Goal: Information Seeking & Learning: Learn about a topic

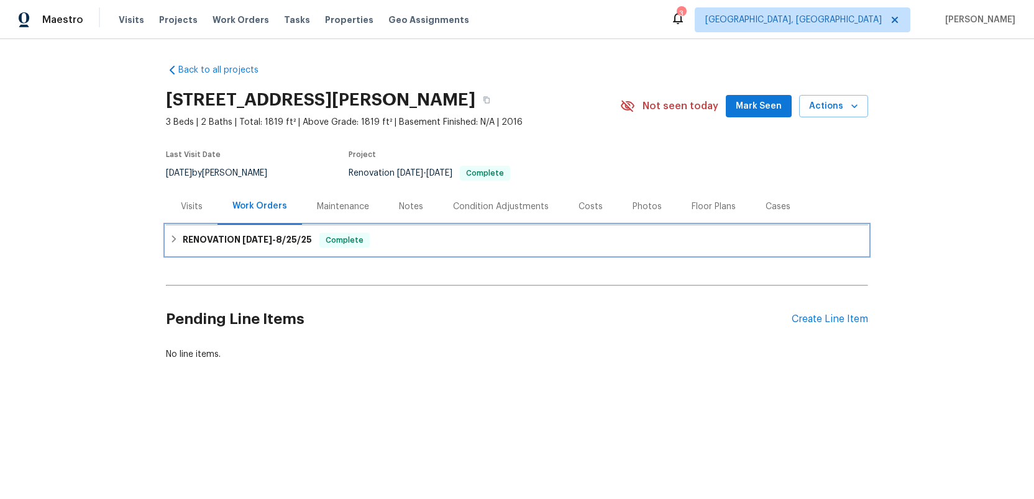
click at [247, 242] on span "[DATE]" at bounding box center [257, 239] width 30 height 9
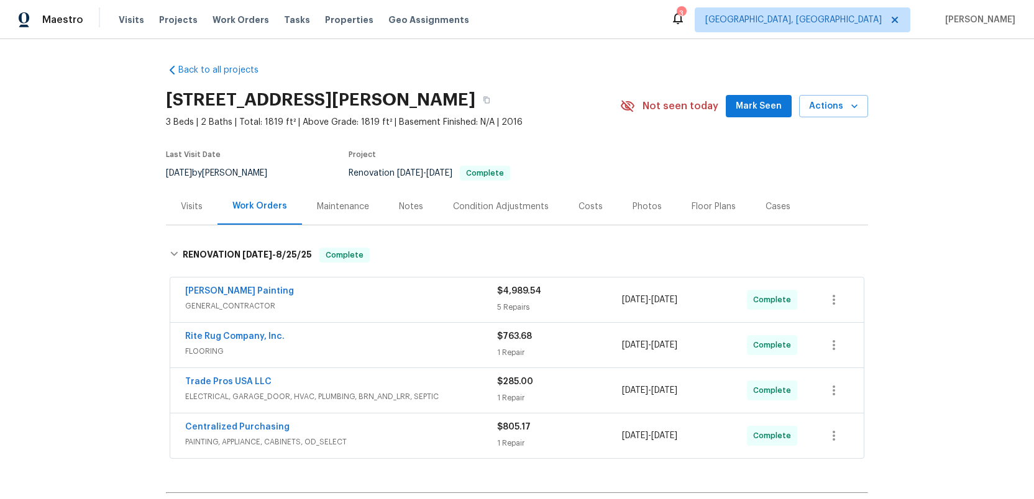
click at [486, 208] on div "Condition Adjustments" at bounding box center [501, 207] width 96 height 12
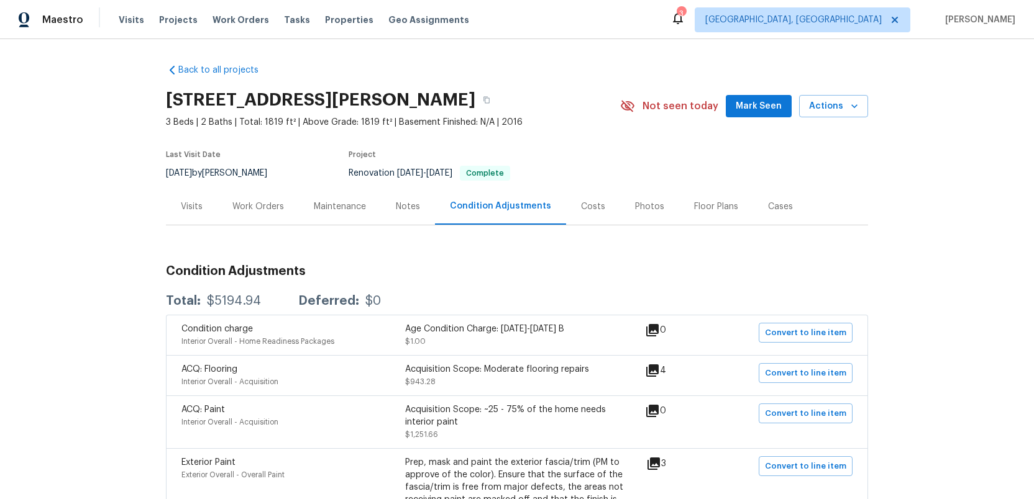
click at [263, 207] on div "Work Orders" at bounding box center [258, 207] width 52 height 12
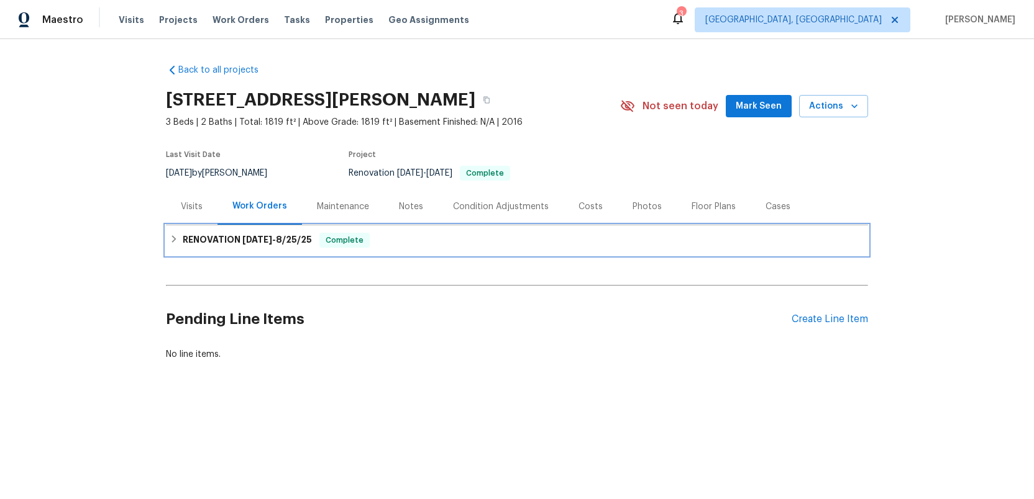
click at [240, 242] on h6 "RENOVATION [DATE] - [DATE]" at bounding box center [247, 240] width 129 height 15
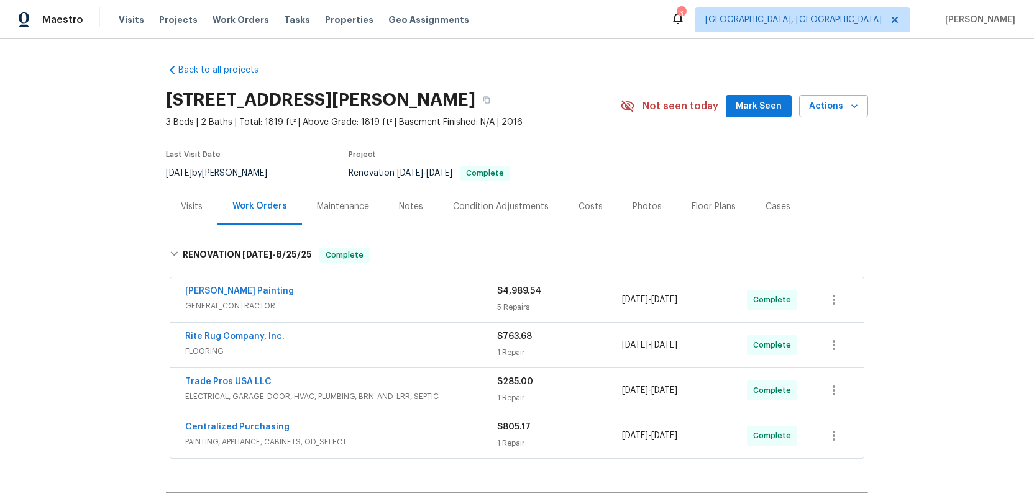
click at [429, 296] on div "[PERSON_NAME] Painting" at bounding box center [341, 292] width 312 height 15
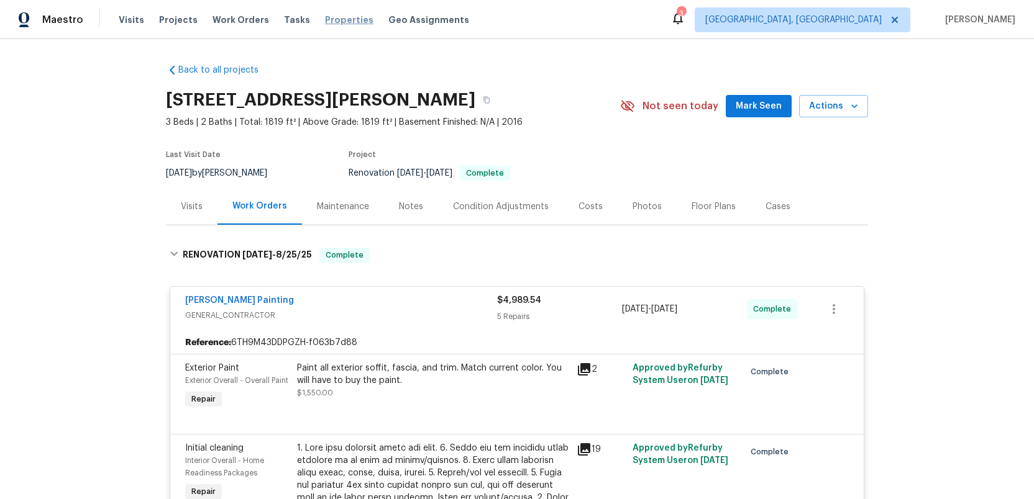
click at [331, 17] on span "Properties" at bounding box center [349, 20] width 48 height 12
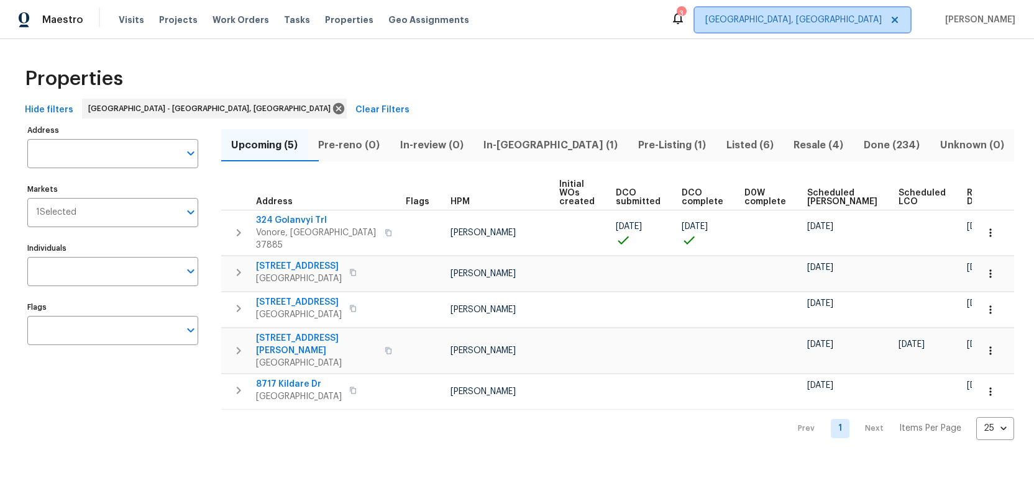
click at [873, 24] on span "[GEOGRAPHIC_DATA], [GEOGRAPHIC_DATA]" at bounding box center [793, 20] width 176 height 12
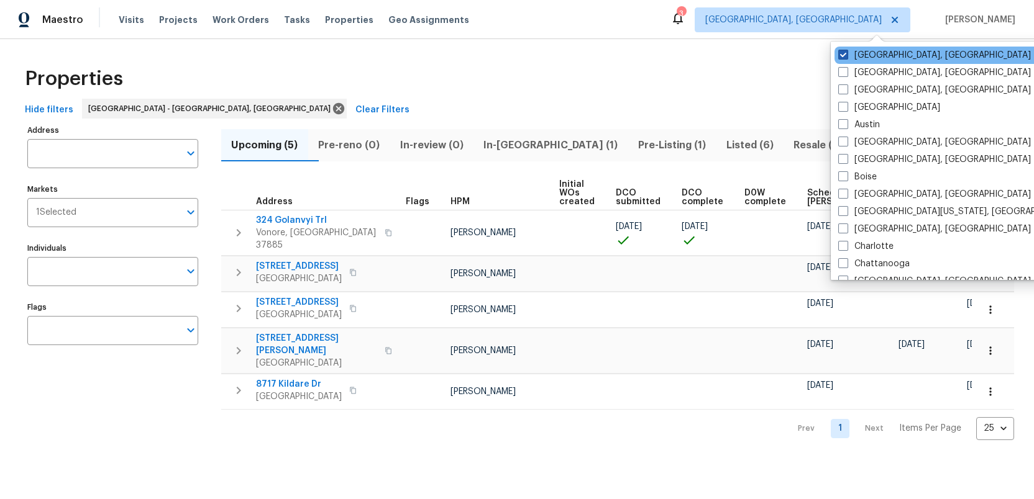
click at [843, 55] on span at bounding box center [843, 55] width 10 height 10
click at [843, 55] on input "Knoxville, TN" at bounding box center [842, 53] width 8 height 8
checkbox input "false"
checkbox input "true"
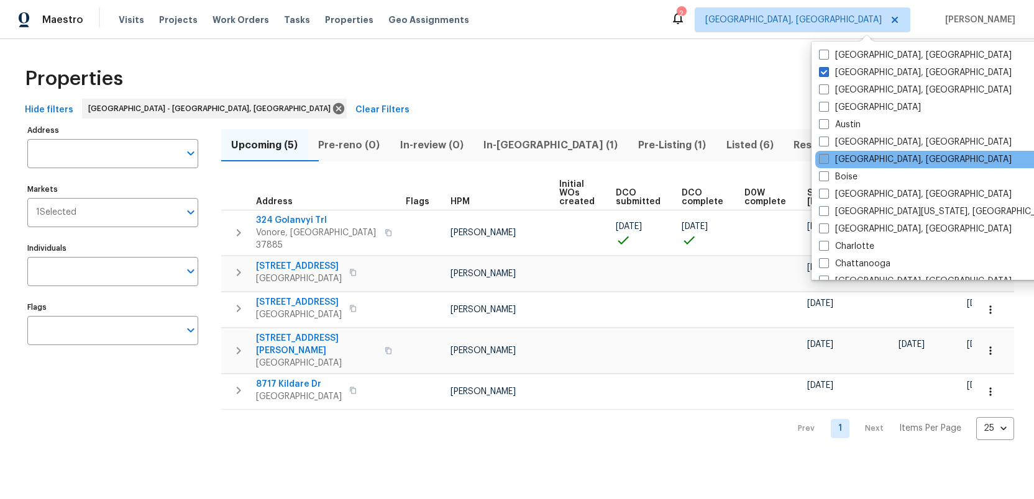
click at [824, 157] on span at bounding box center [824, 159] width 10 height 10
click at [824, 157] on input "Birmingham, AL" at bounding box center [823, 157] width 8 height 8
checkbox input "true"
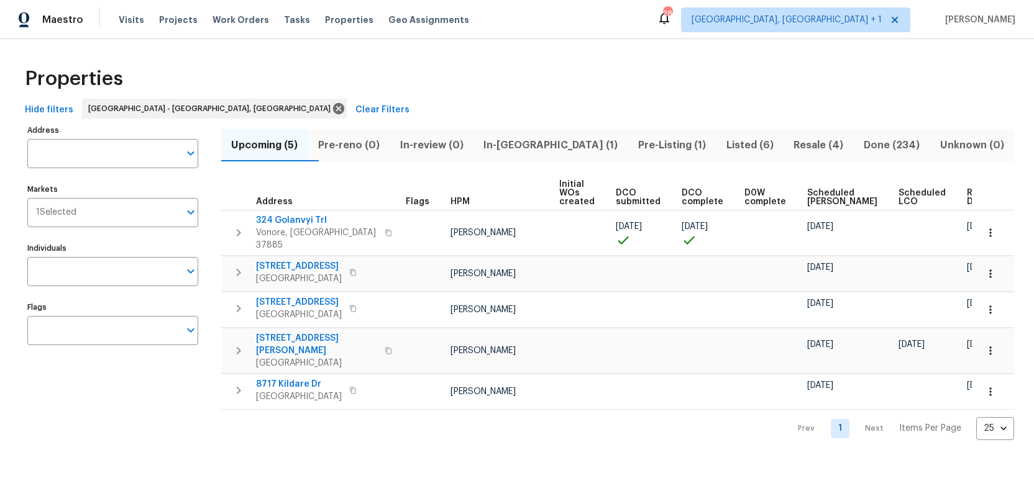
click at [684, 67] on div "Properties" at bounding box center [517, 79] width 994 height 40
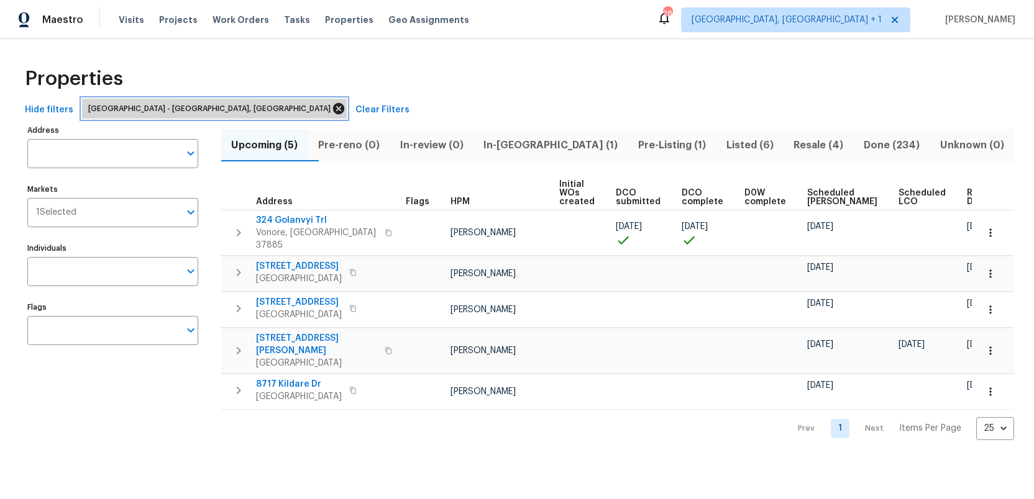
click at [333, 107] on icon at bounding box center [338, 108] width 11 height 11
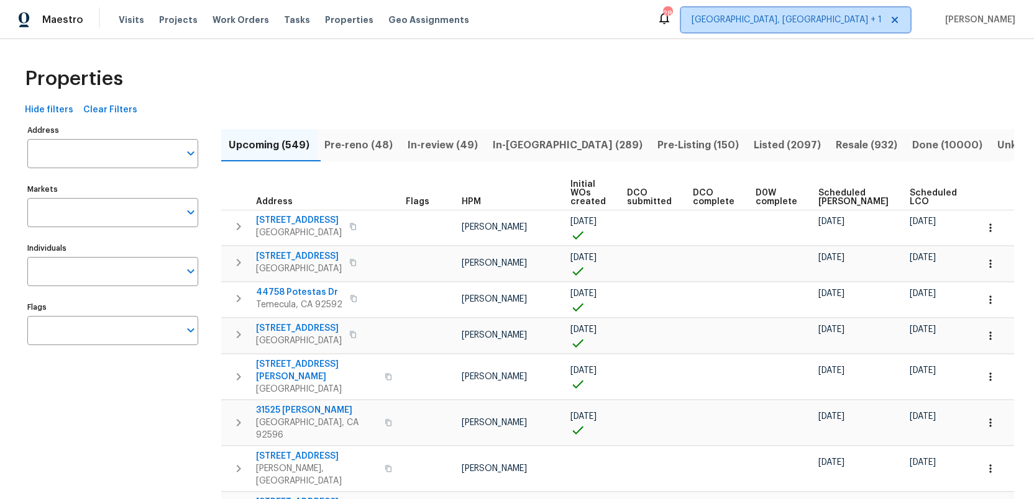
click at [854, 26] on span "Albuquerque, NM + 1" at bounding box center [795, 19] width 229 height 25
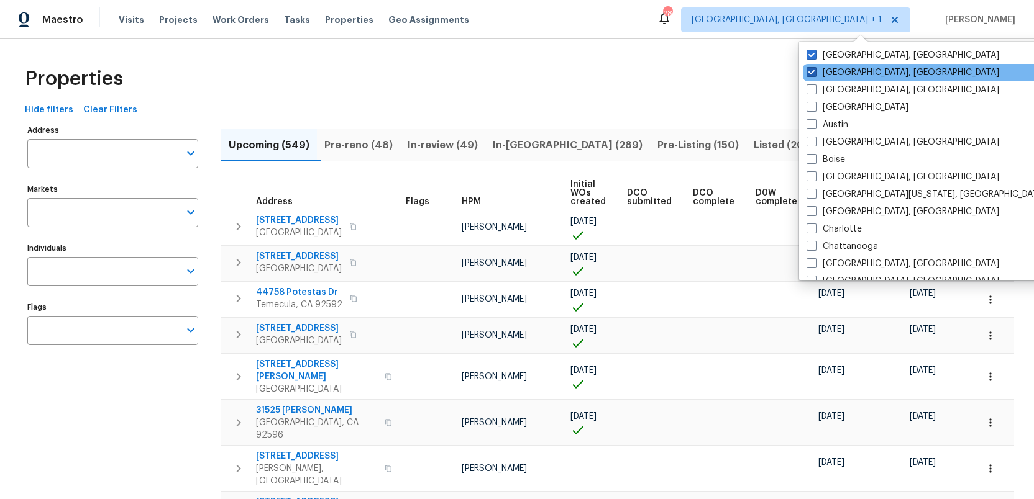
click at [810, 71] on span at bounding box center [811, 72] width 10 height 10
click at [810, 71] on input "Albuquerque, NM" at bounding box center [810, 70] width 8 height 8
checkbox input "false"
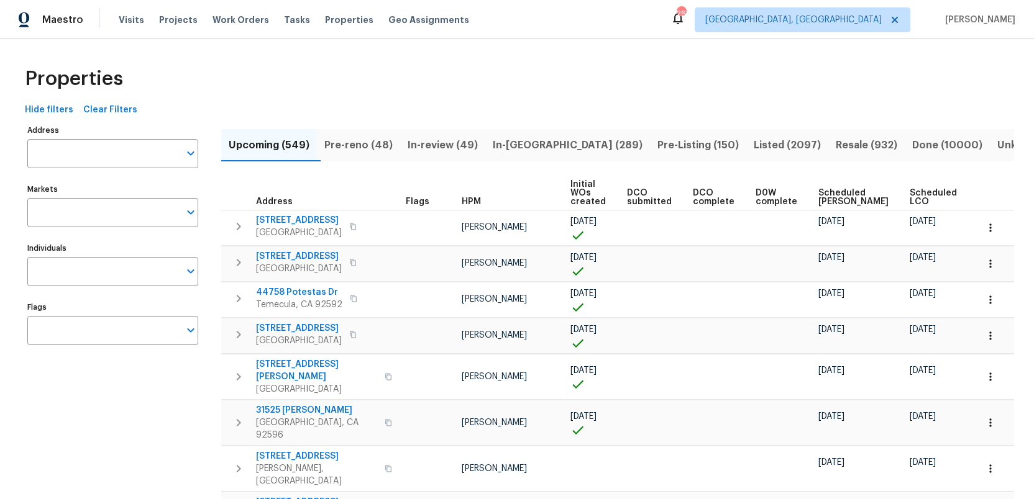
click at [613, 81] on div "Properties" at bounding box center [517, 79] width 994 height 40
click at [330, 19] on span "Properties" at bounding box center [349, 20] width 48 height 12
click at [130, 16] on span "Visits" at bounding box center [131, 20] width 25 height 12
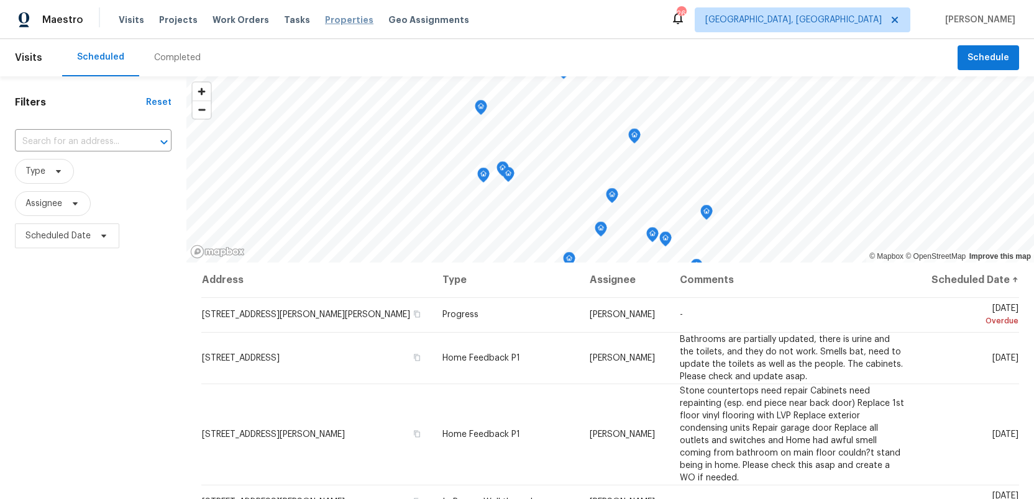
click at [325, 22] on span "Properties" at bounding box center [349, 20] width 48 height 12
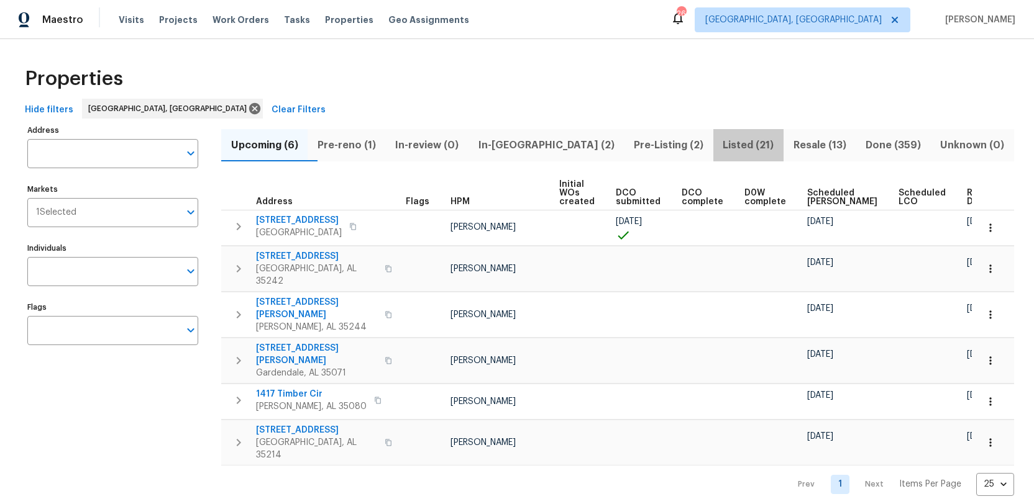
click at [721, 143] on span "Listed (21)" at bounding box center [748, 145] width 55 height 17
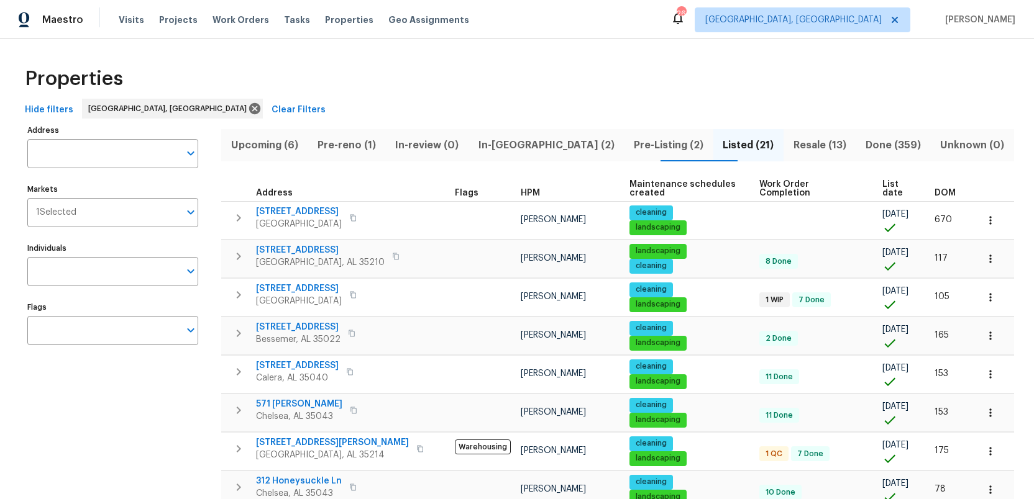
click at [791, 144] on span "Resale (13)" at bounding box center [819, 145] width 57 height 17
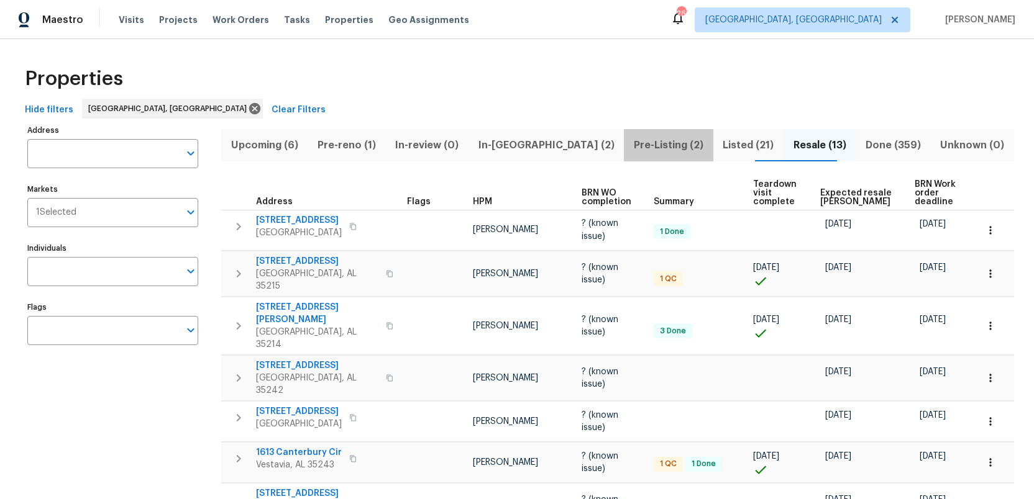
click at [631, 142] on span "Pre-Listing (2)" at bounding box center [668, 145] width 74 height 17
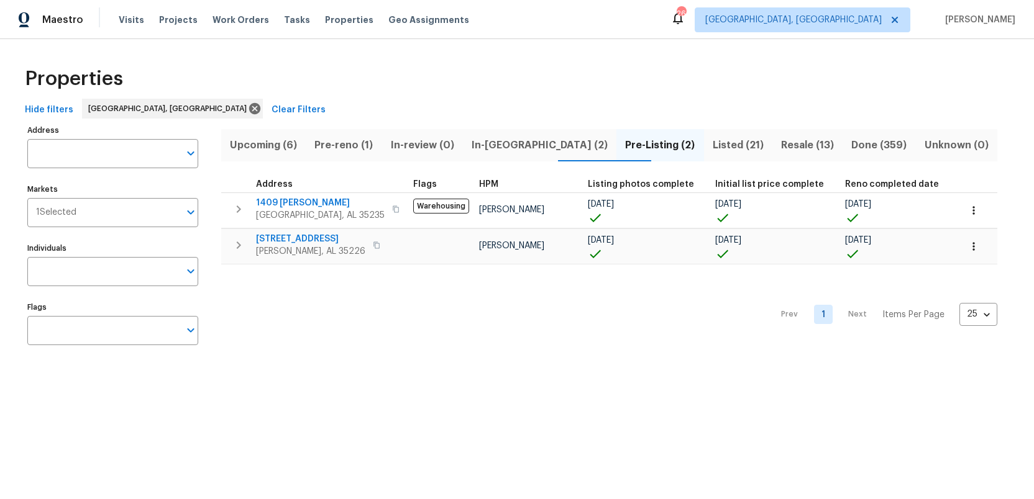
click at [516, 147] on span "In-[GEOGRAPHIC_DATA] (2)" at bounding box center [539, 145] width 139 height 17
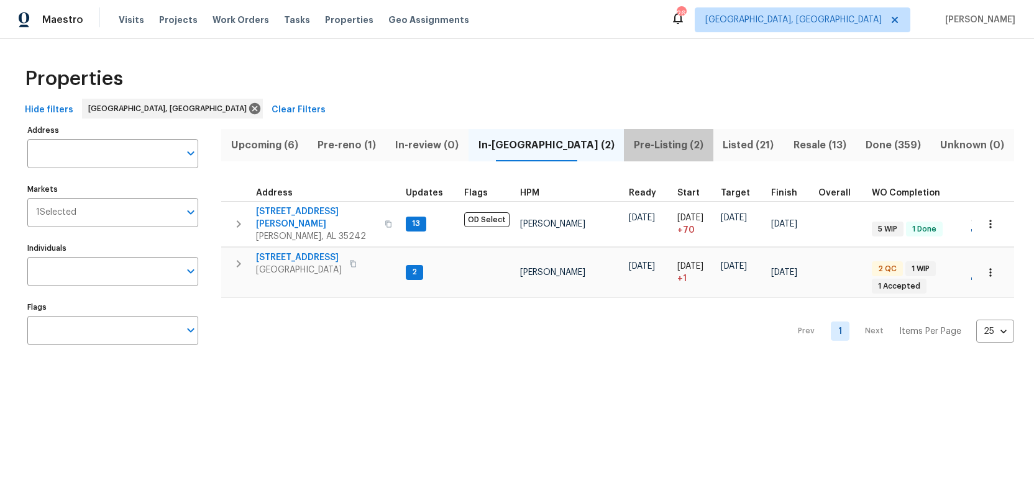
click at [631, 144] on span "Pre-Listing (2)" at bounding box center [668, 145] width 74 height 17
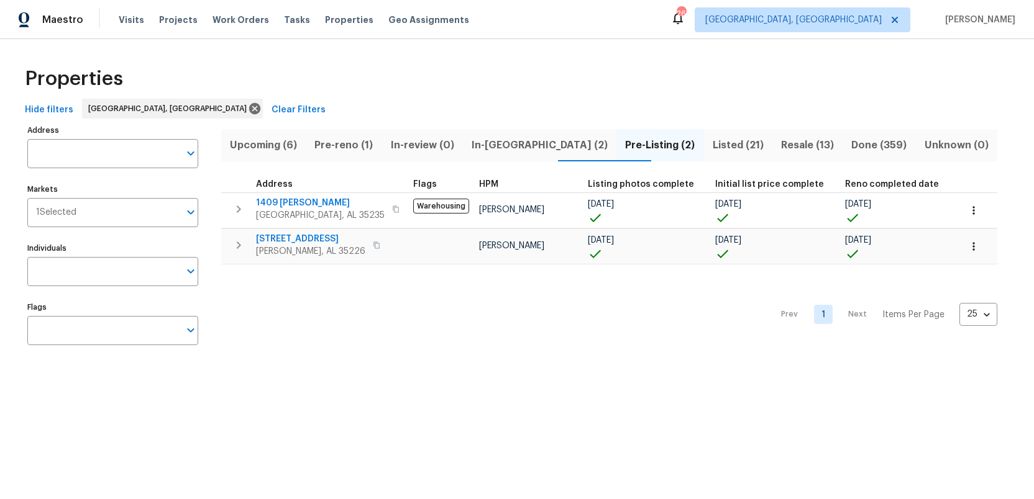
click at [711, 148] on span "Listed (21)" at bounding box center [737, 145] width 53 height 17
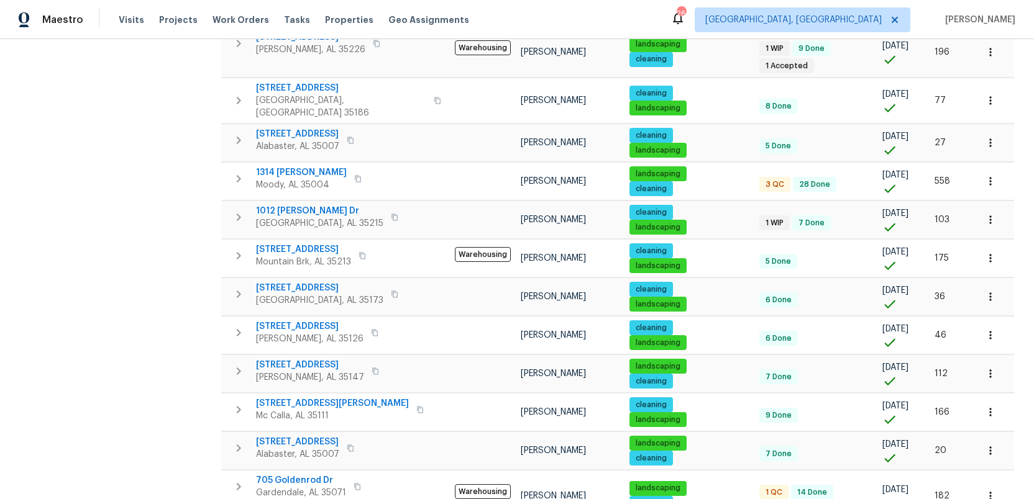
scroll to position [552, 0]
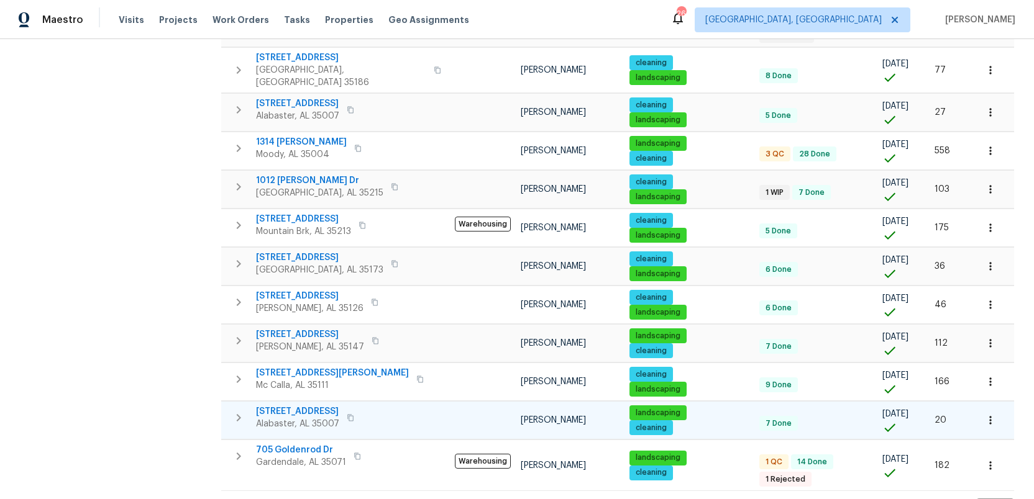
click at [286, 406] on span "121 Old Spanish Trl" at bounding box center [297, 412] width 83 height 12
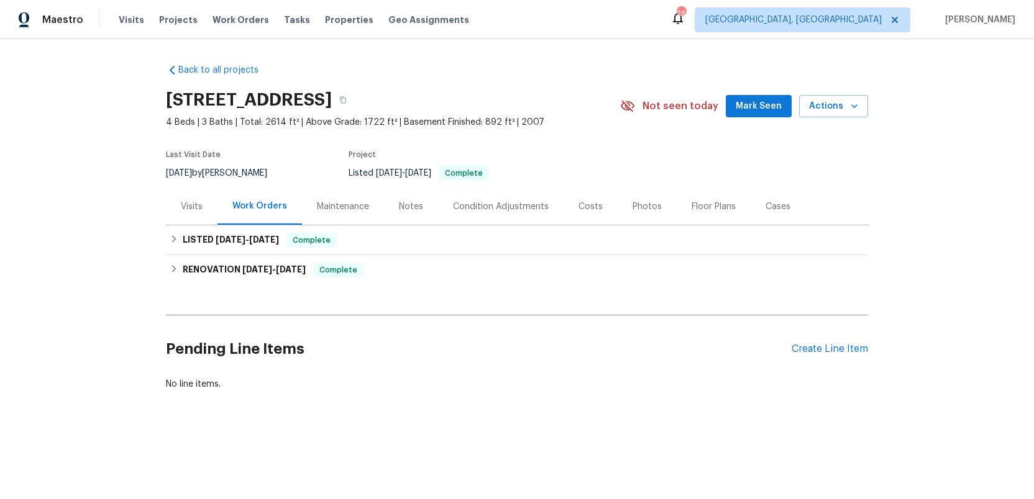
click at [488, 205] on div "Condition Adjustments" at bounding box center [501, 207] width 96 height 12
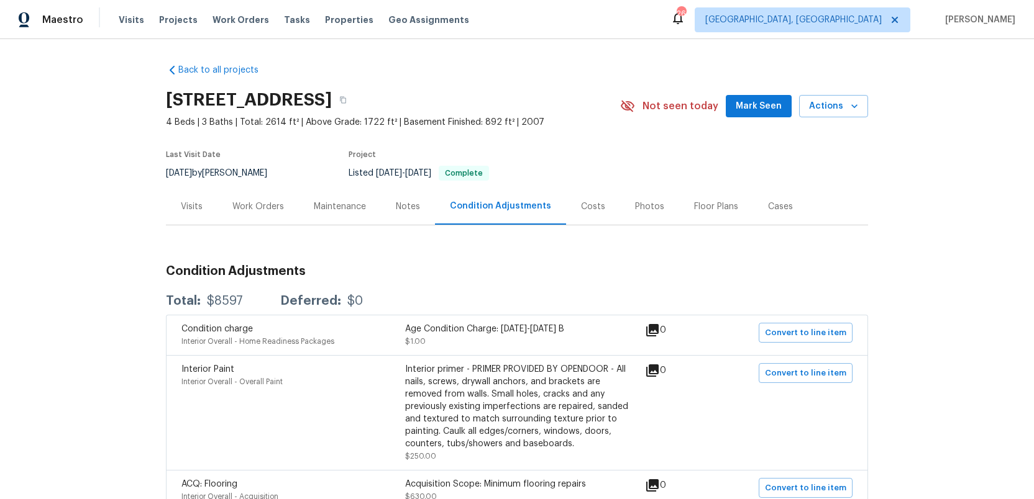
click at [240, 207] on div "Work Orders" at bounding box center [258, 207] width 52 height 12
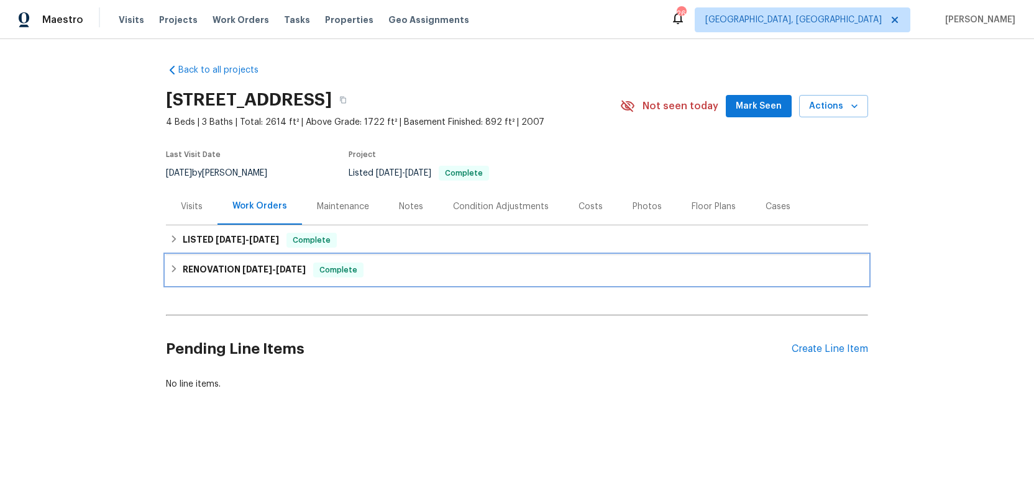
click at [226, 268] on h6 "RENOVATION 8/4/25 - 8/12/25" at bounding box center [244, 270] width 123 height 15
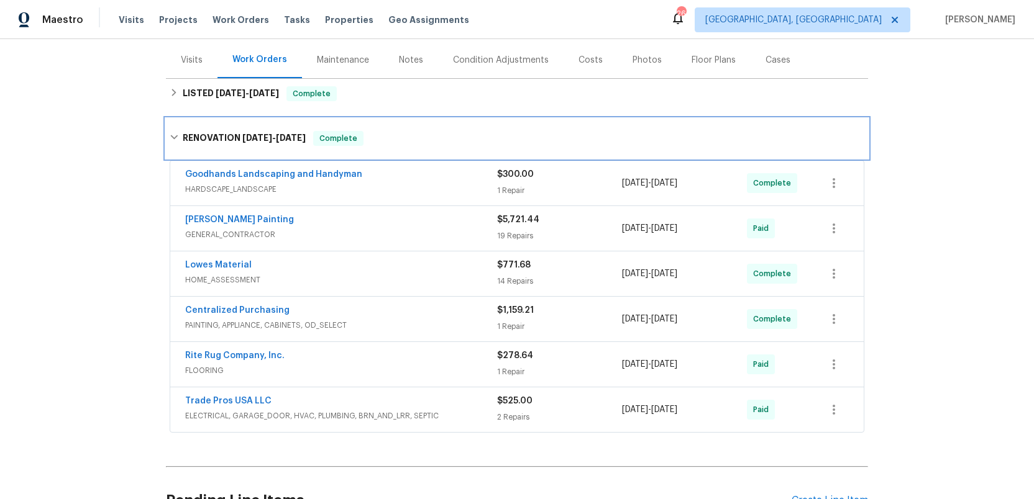
scroll to position [149, 0]
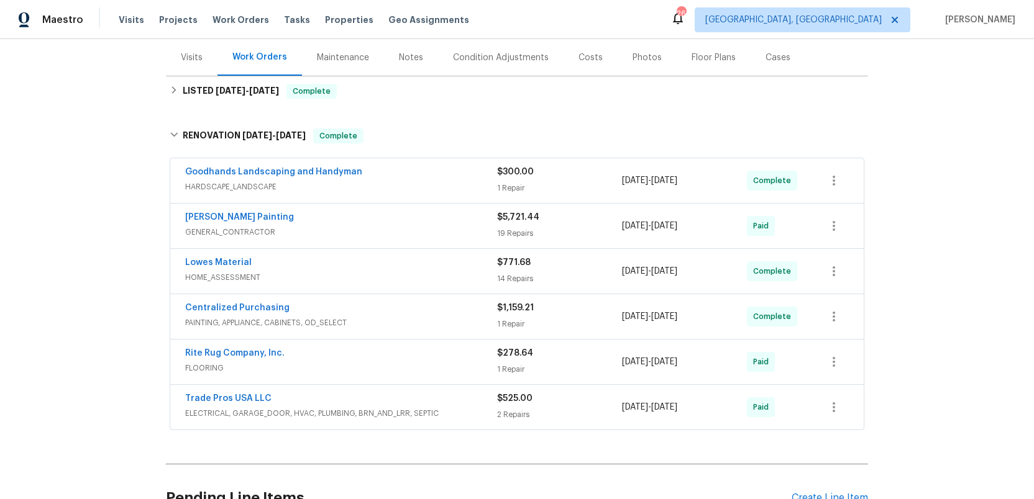
click at [455, 405] on div "Trade Pros USA LLC" at bounding box center [341, 400] width 312 height 15
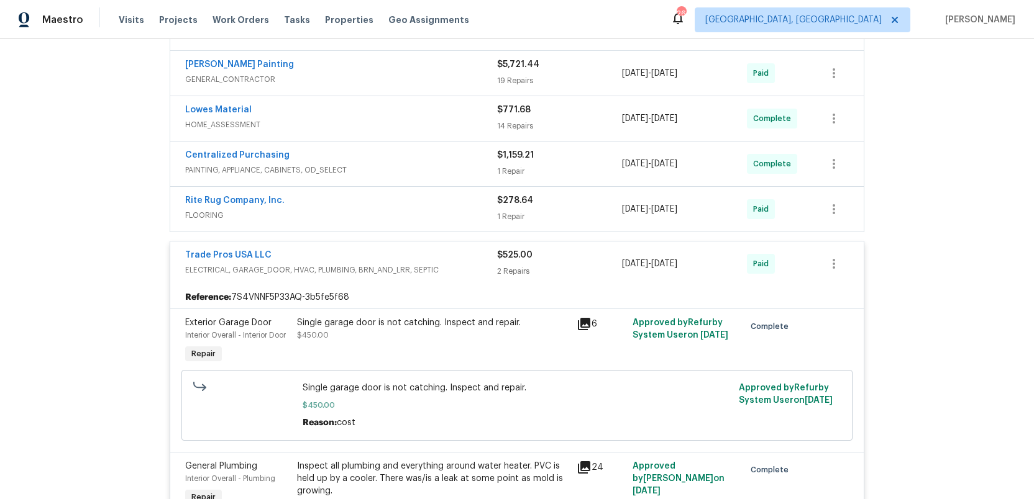
scroll to position [260, 0]
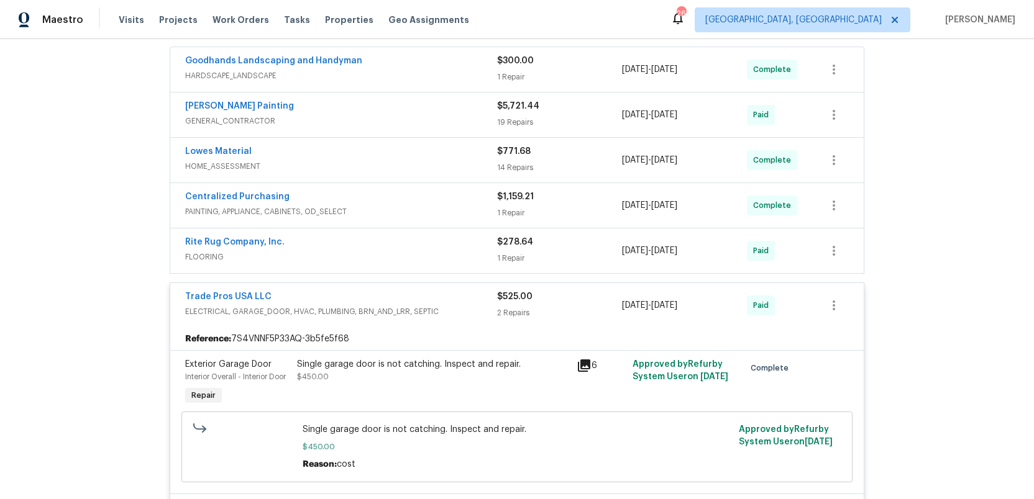
click at [453, 316] on span "ELECTRICAL, GARAGE_DOOR, HVAC, PLUMBING, BRN_AND_LRR, SEPTIC" at bounding box center [341, 312] width 312 height 12
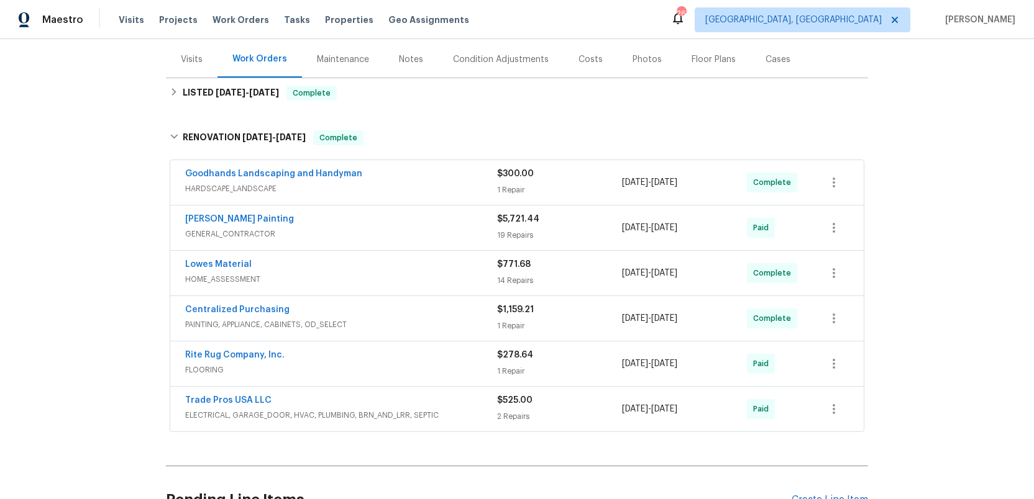
scroll to position [146, 0]
click at [449, 230] on span "GENERAL_CONTRACTOR" at bounding box center [341, 235] width 312 height 12
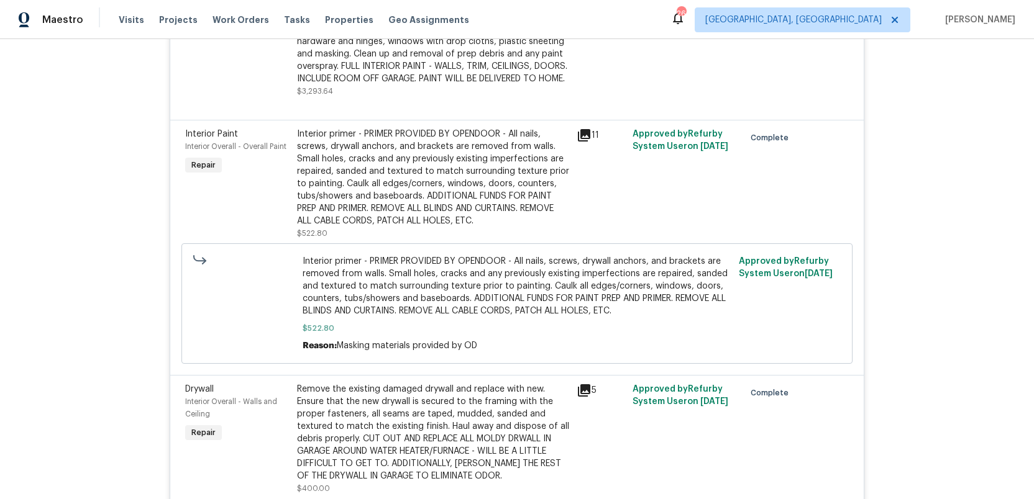
scroll to position [3611, 0]
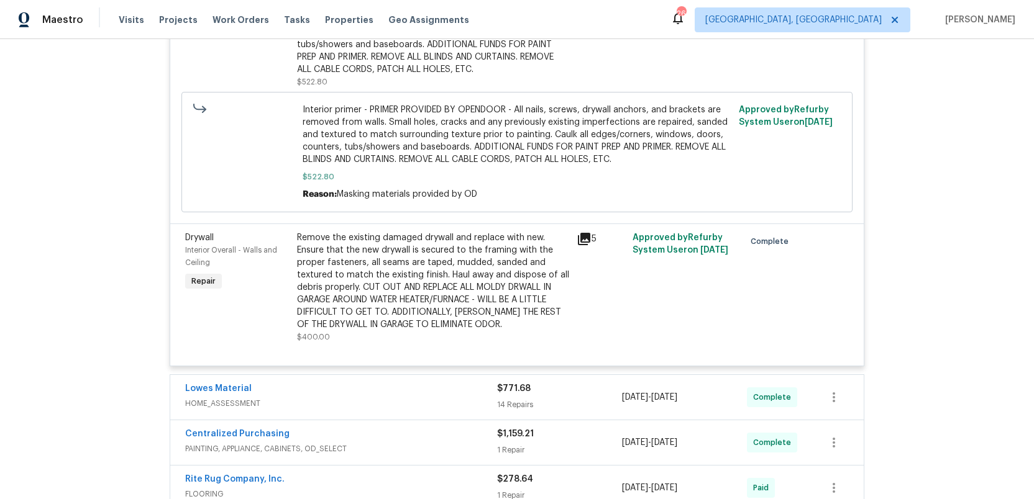
click at [924, 323] on div "Back to all projects 121 Old Spanish Trl, Alabaster, AL 35007 4 Beds | 3 Baths …" at bounding box center [517, 269] width 1034 height 460
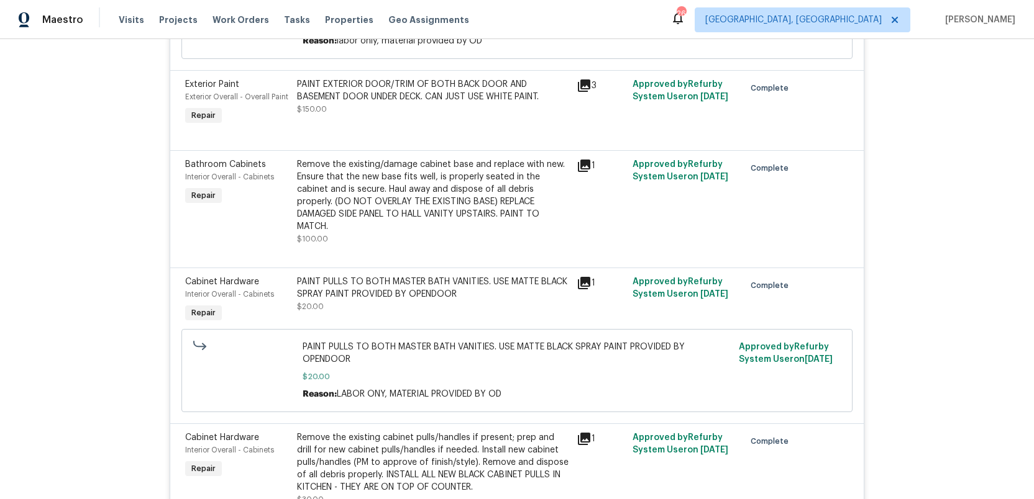
scroll to position [0, 0]
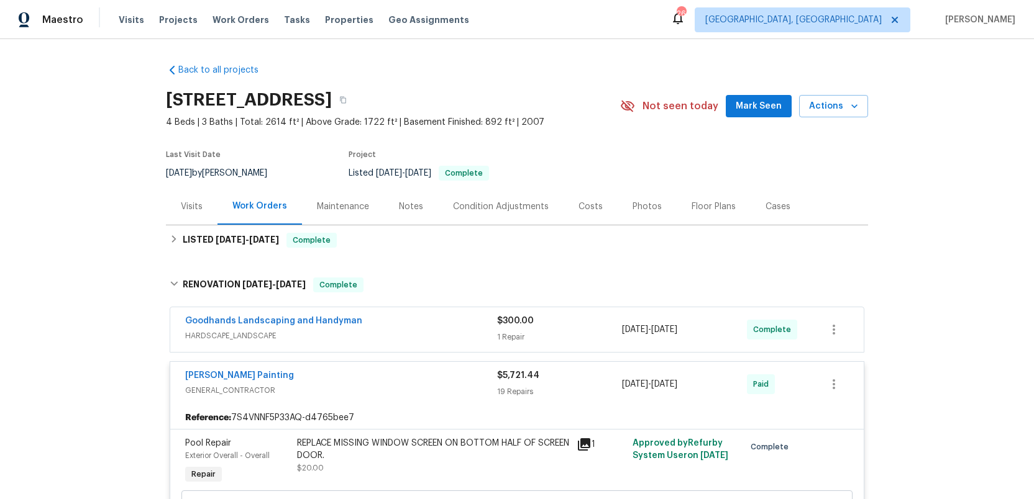
click at [483, 205] on div "Condition Adjustments" at bounding box center [501, 207] width 96 height 12
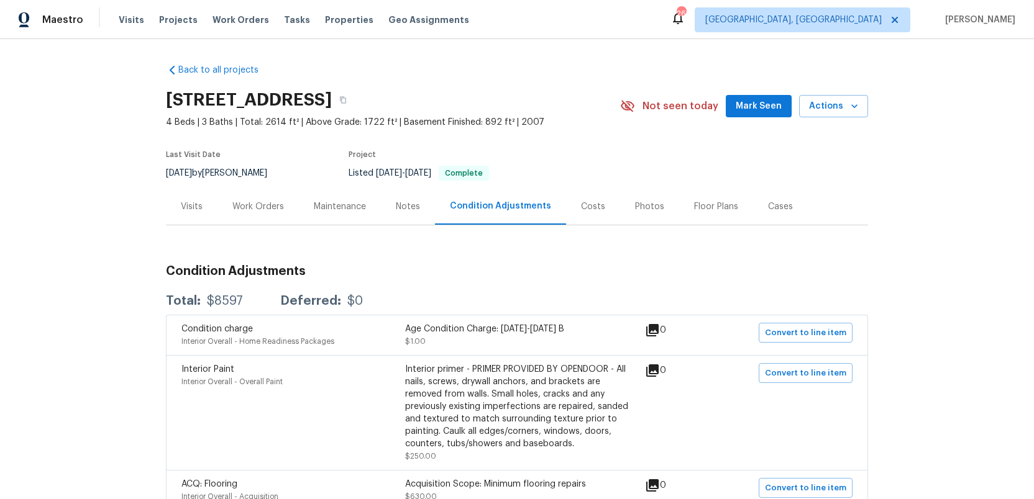
click at [256, 206] on div "Work Orders" at bounding box center [258, 207] width 52 height 12
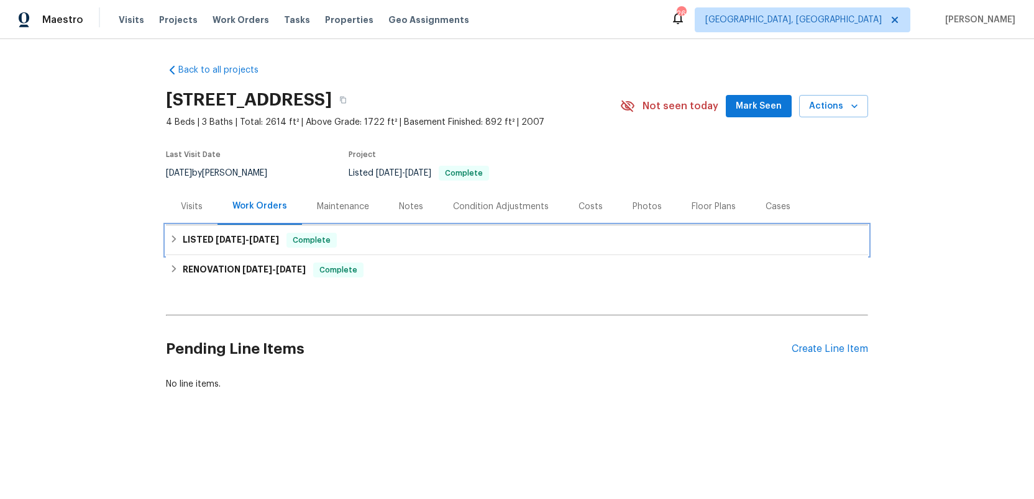
click at [244, 242] on span "[DATE]" at bounding box center [231, 239] width 30 height 9
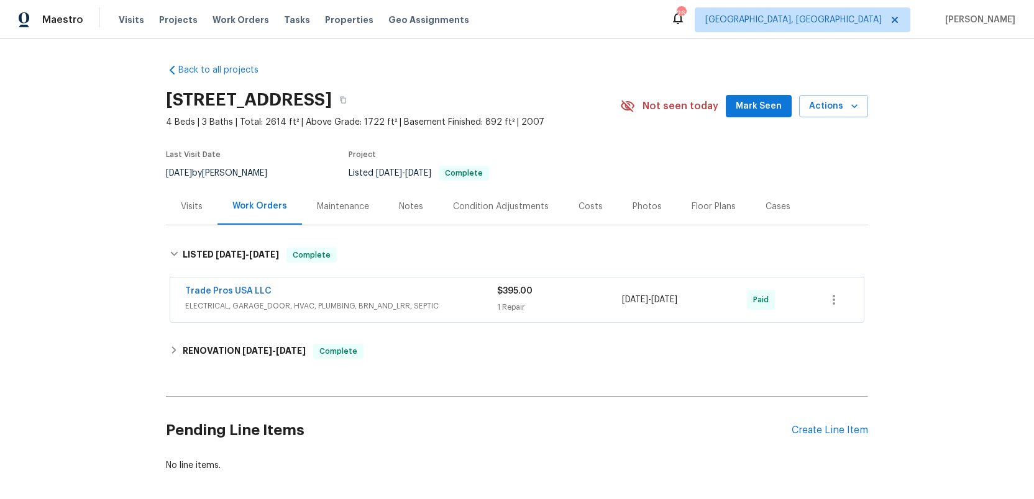
click at [427, 291] on div "Trade Pros USA LLC" at bounding box center [341, 292] width 312 height 15
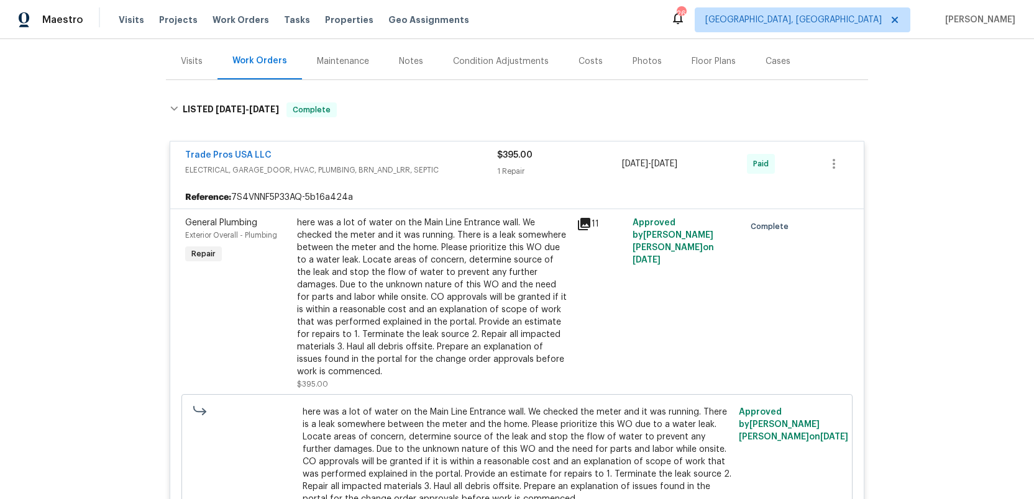
scroll to position [2, 0]
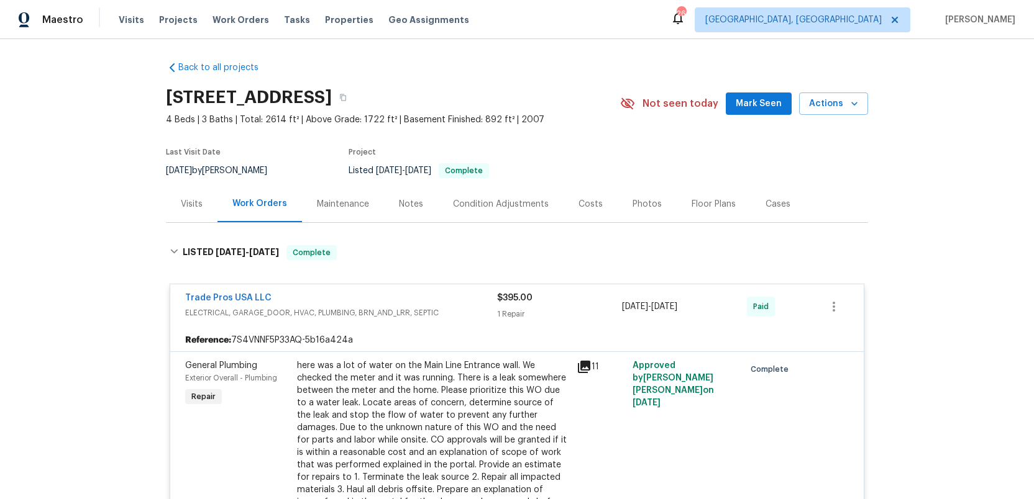
click at [355, 302] on div "Trade Pros USA LLC" at bounding box center [341, 299] width 312 height 15
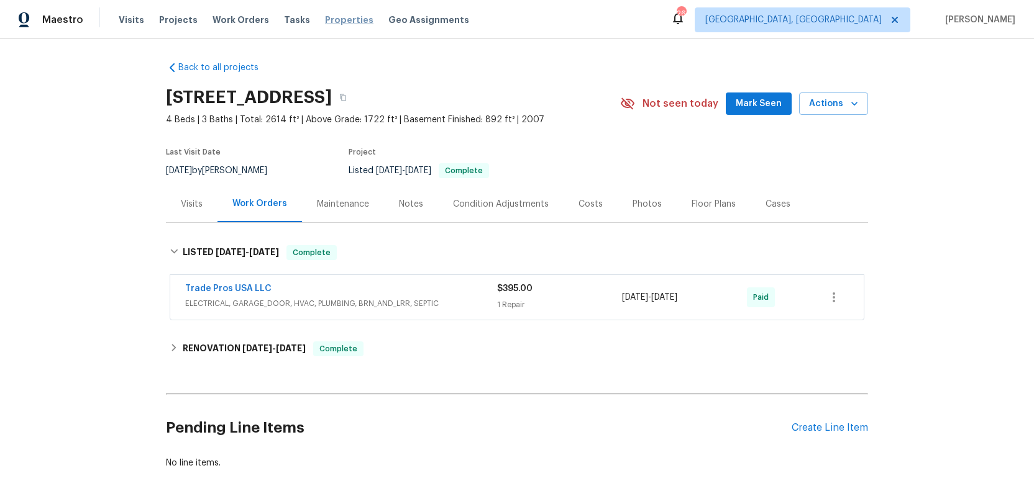
click at [332, 17] on span "Properties" at bounding box center [349, 20] width 48 height 12
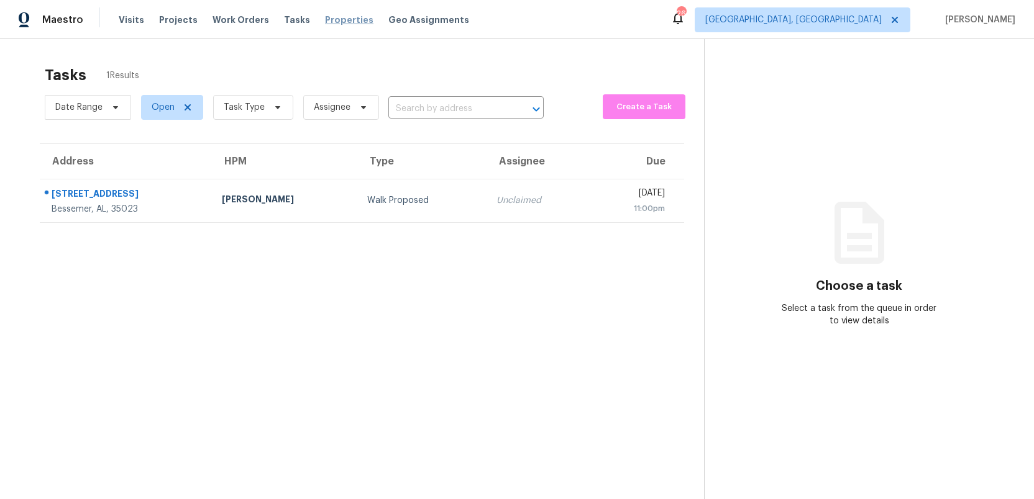
click at [329, 18] on span "Properties" at bounding box center [349, 20] width 48 height 12
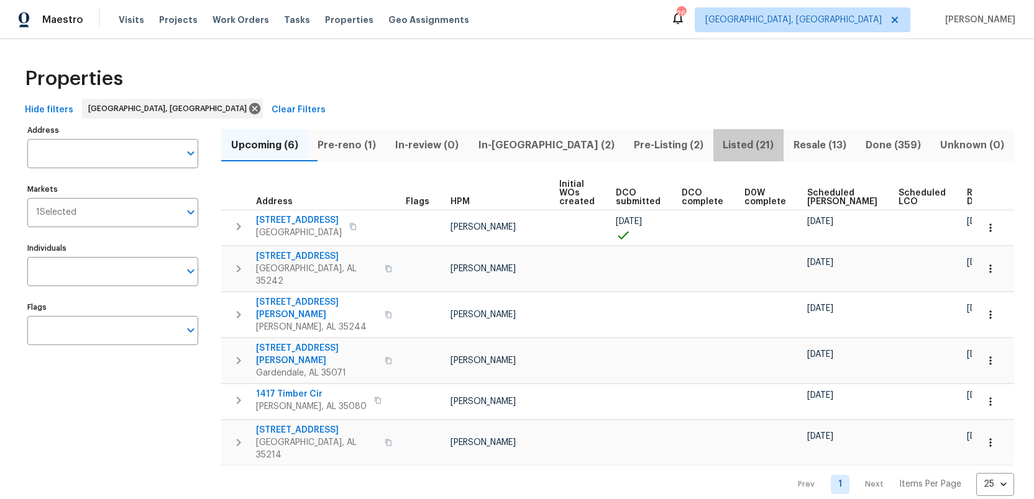
click at [721, 145] on span "Listed (21)" at bounding box center [748, 145] width 55 height 17
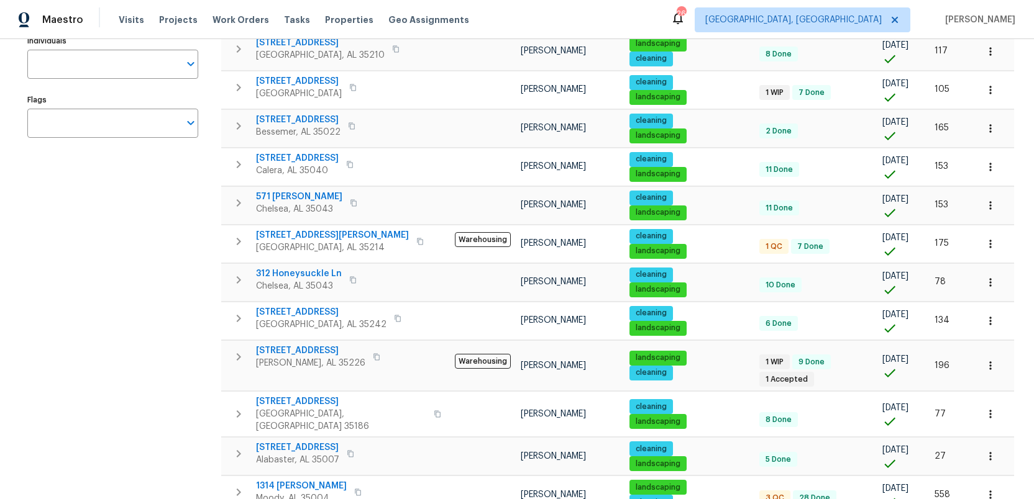
scroll to position [153, 0]
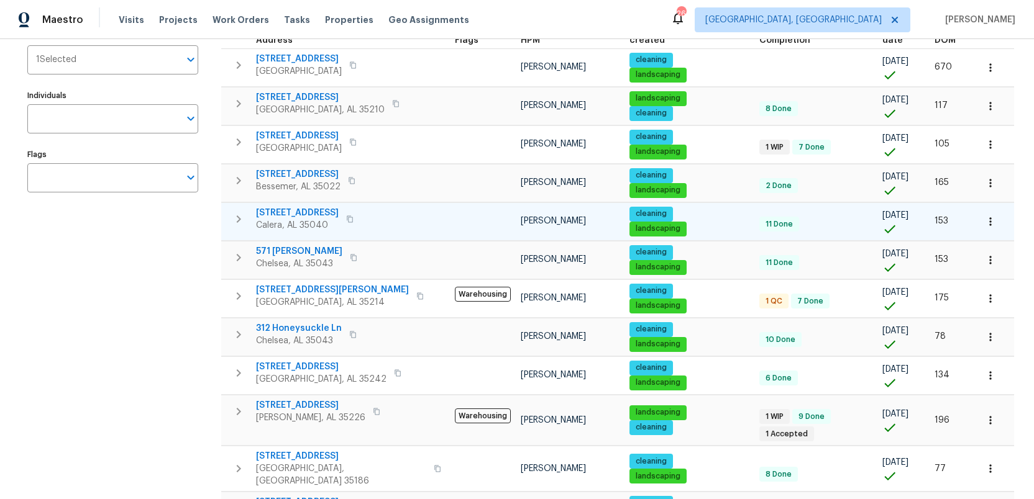
click at [281, 207] on span "130 Sunset Ln" at bounding box center [297, 213] width 83 height 12
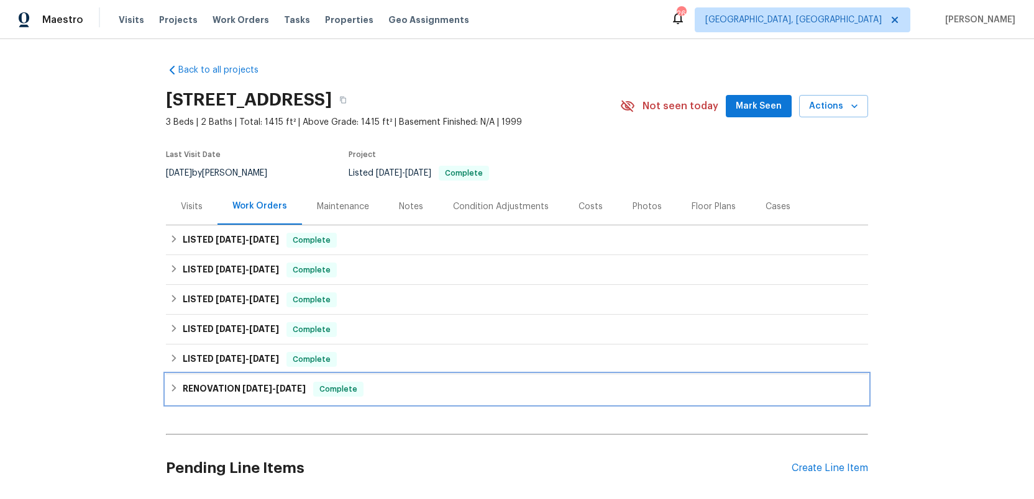
click at [199, 386] on h6 "RENOVATION [DATE] - [DATE]" at bounding box center [244, 389] width 123 height 15
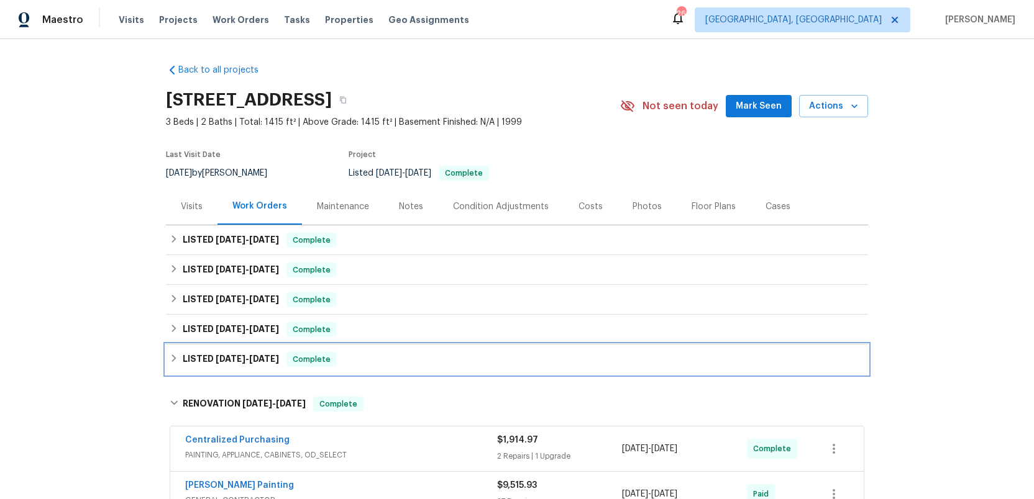
click at [216, 360] on span "[DATE]" at bounding box center [231, 359] width 30 height 9
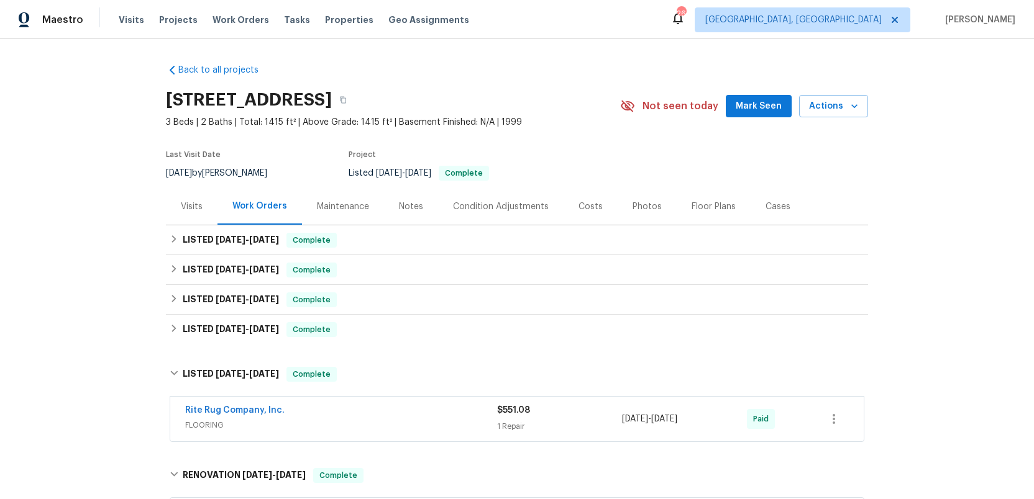
click at [370, 415] on div "Rite Rug Company, Inc." at bounding box center [341, 411] width 312 height 15
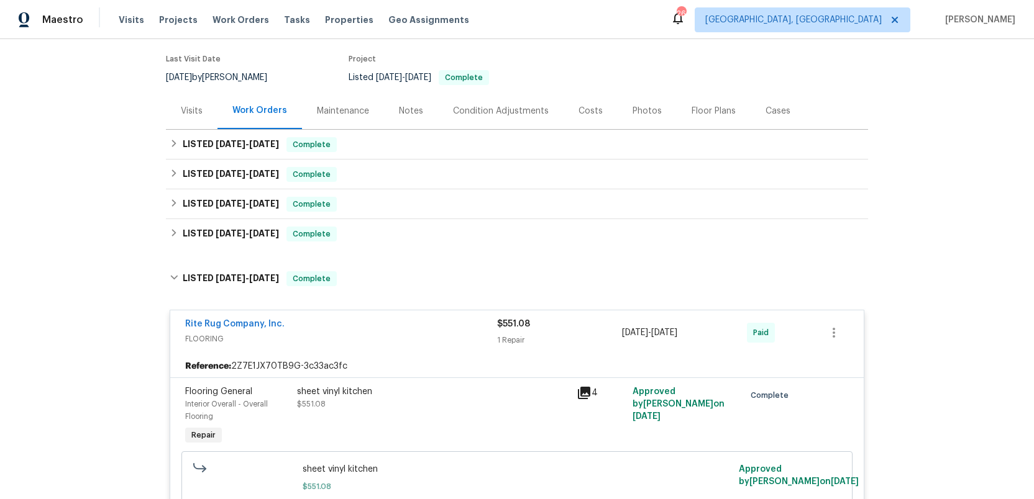
scroll to position [97, 0]
click at [350, 329] on div "Rite Rug Company, Inc." at bounding box center [341, 324] width 312 height 15
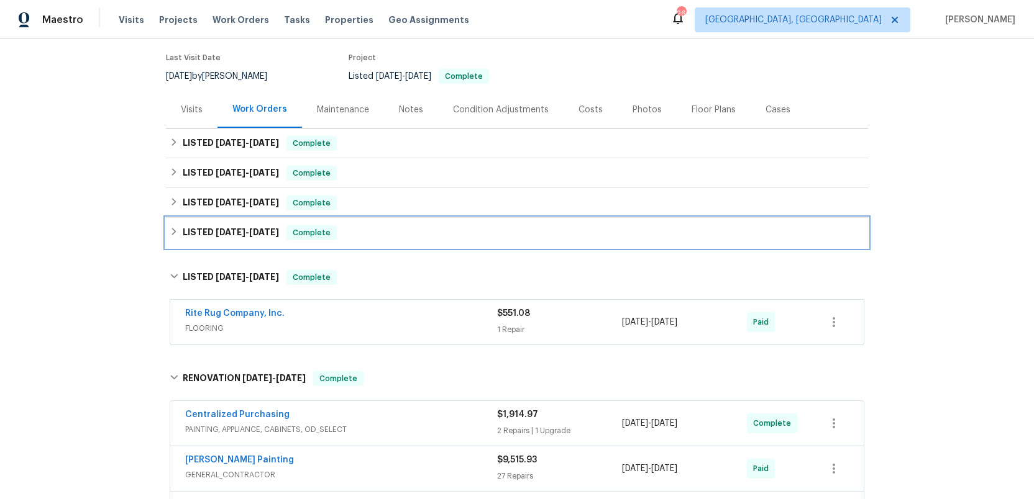
click at [209, 227] on h6 "LISTED 6/9/25 - 6/13/25" at bounding box center [231, 233] width 96 height 15
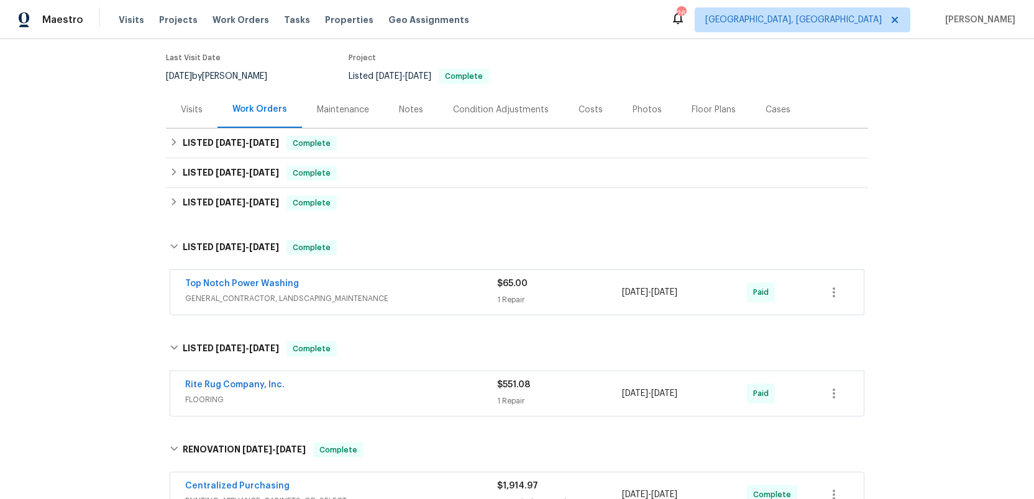
click at [418, 287] on div "Top Notch Power Washing" at bounding box center [341, 285] width 312 height 15
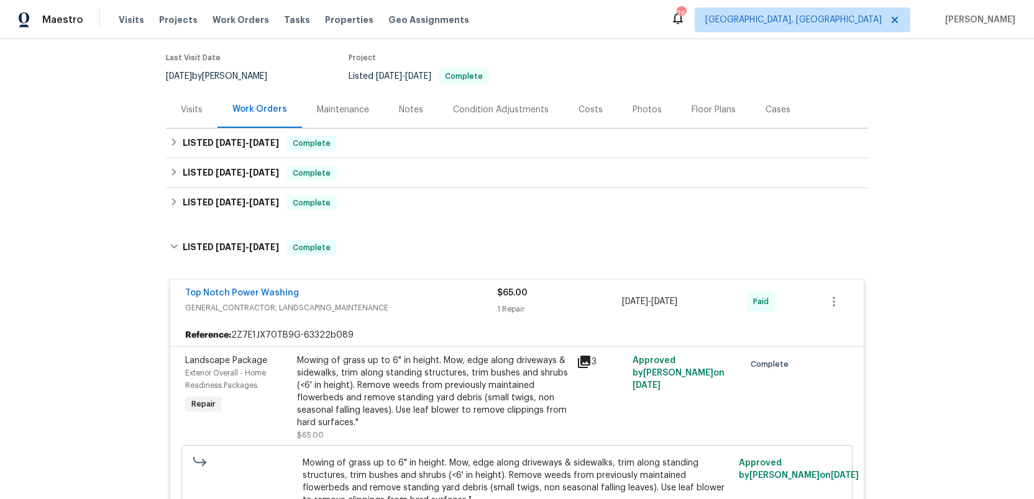
click at [418, 296] on div "Top Notch Power Washing" at bounding box center [341, 294] width 312 height 15
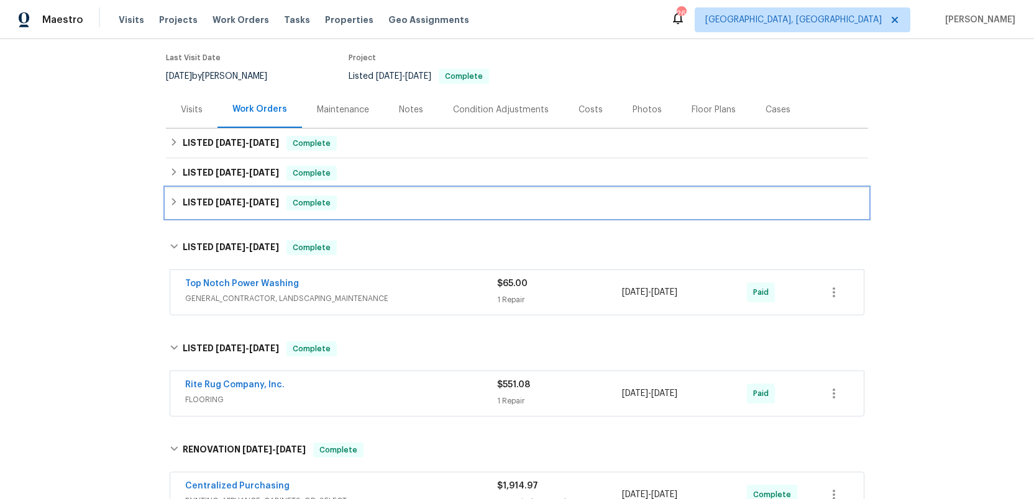
click at [216, 205] on span "6/16/25" at bounding box center [231, 202] width 30 height 9
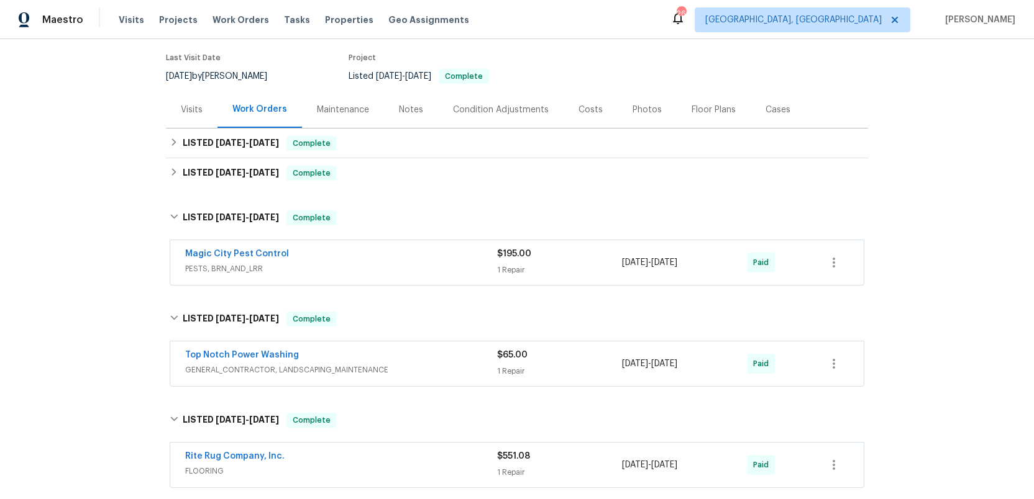
click at [375, 266] on span "PESTS, BRN_AND_LRR" at bounding box center [341, 269] width 312 height 12
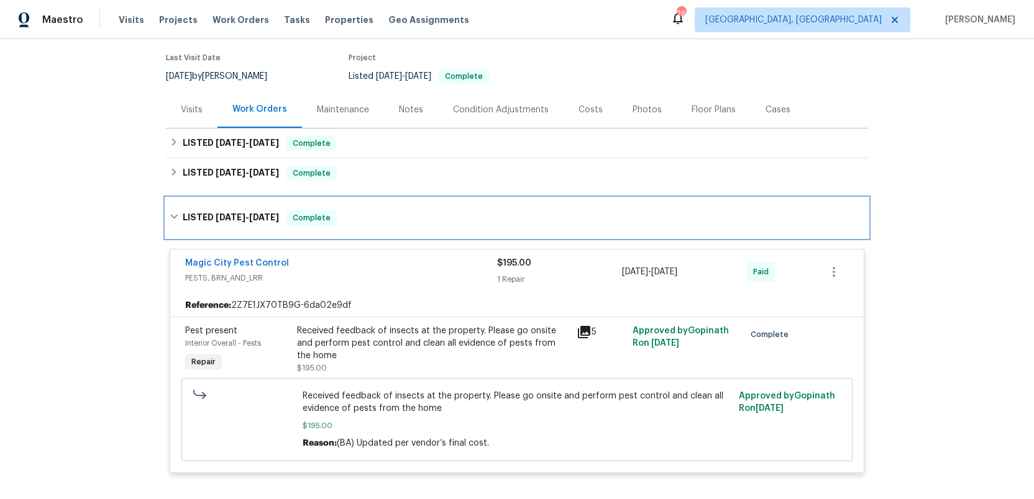
click at [219, 215] on span "6/16/25" at bounding box center [231, 217] width 30 height 9
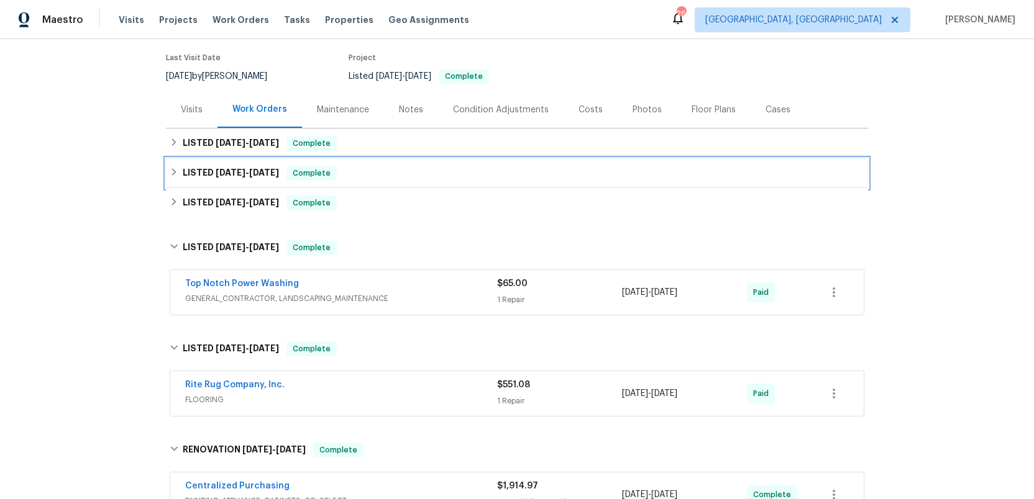
click at [216, 172] on span "7/24/25" at bounding box center [231, 172] width 30 height 9
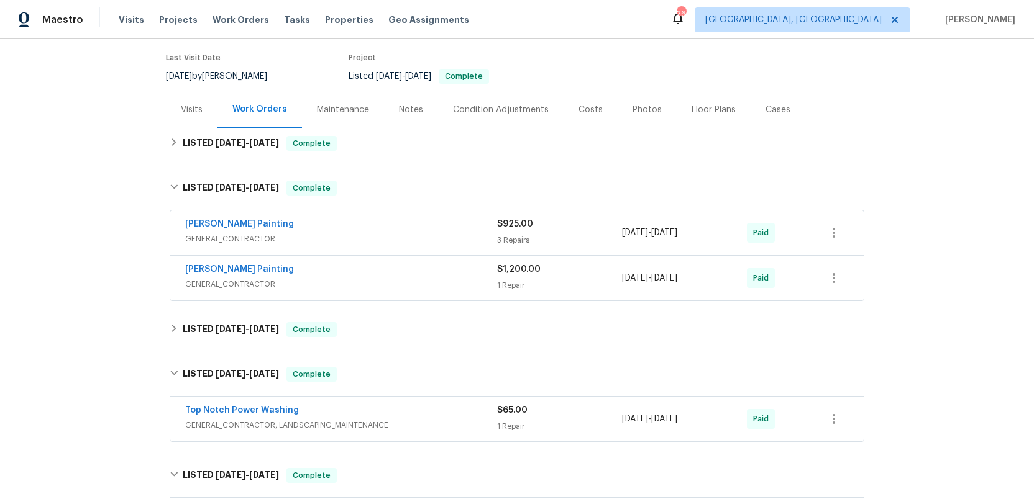
click at [362, 228] on div "Perez Painting" at bounding box center [341, 225] width 312 height 15
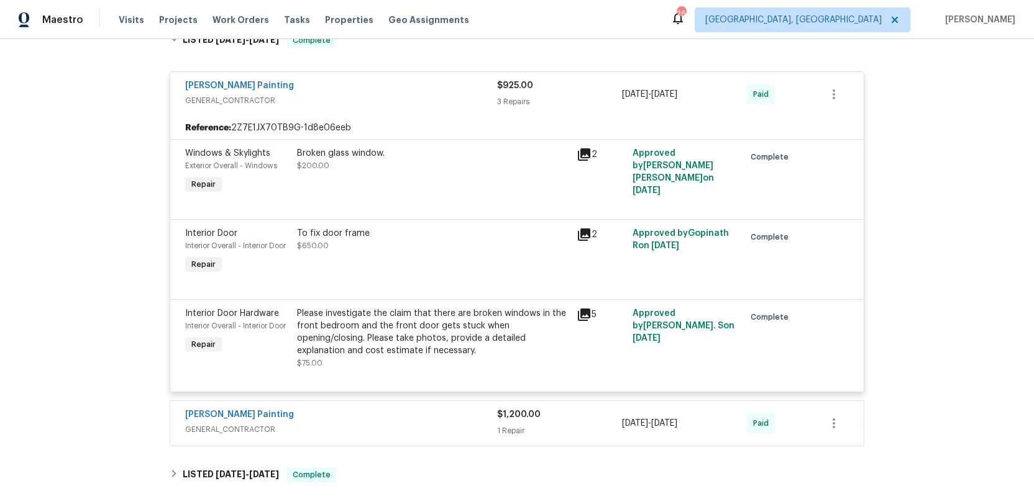
scroll to position [245, 0]
click at [338, 93] on div "Perez Painting" at bounding box center [341, 86] width 312 height 15
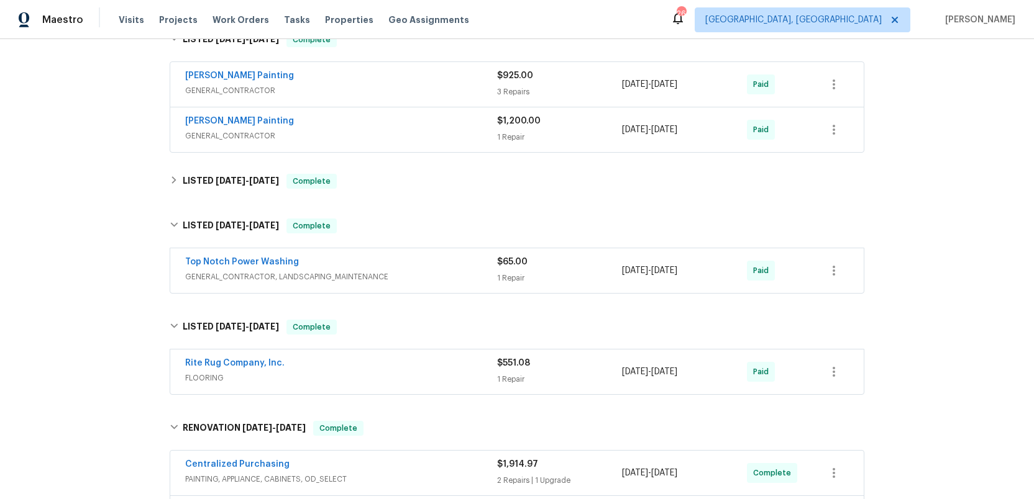
click at [340, 135] on span "GENERAL_CONTRACTOR" at bounding box center [341, 136] width 312 height 12
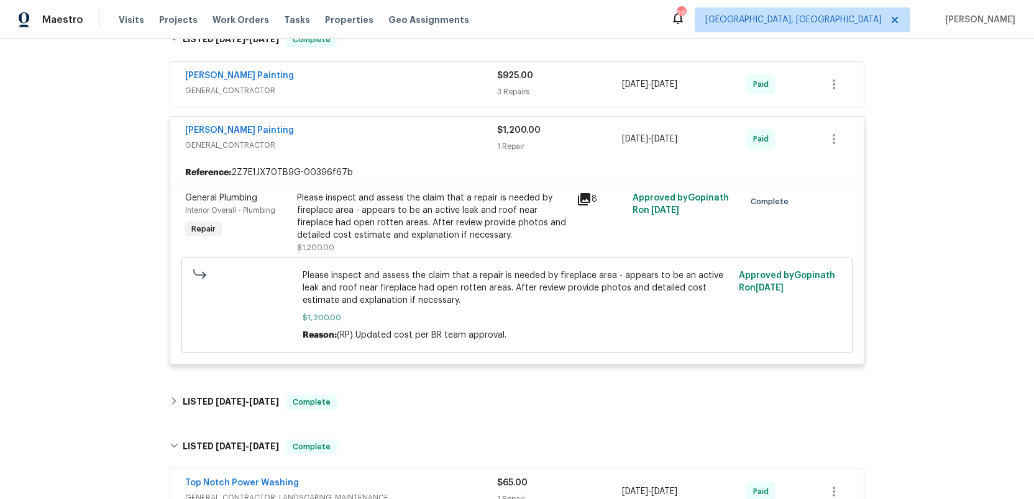
click at [590, 198] on icon at bounding box center [584, 199] width 12 height 12
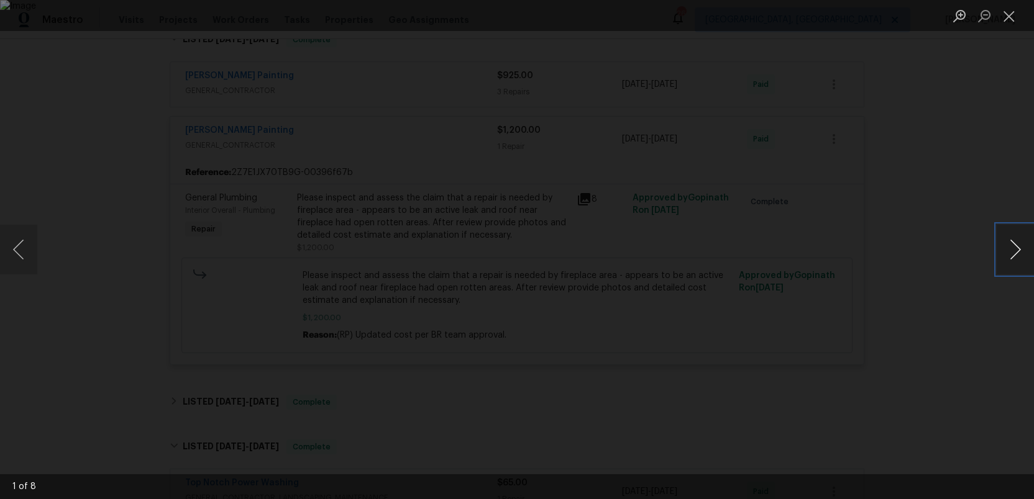
click at [1010, 251] on button "Next image" at bounding box center [1014, 250] width 37 height 50
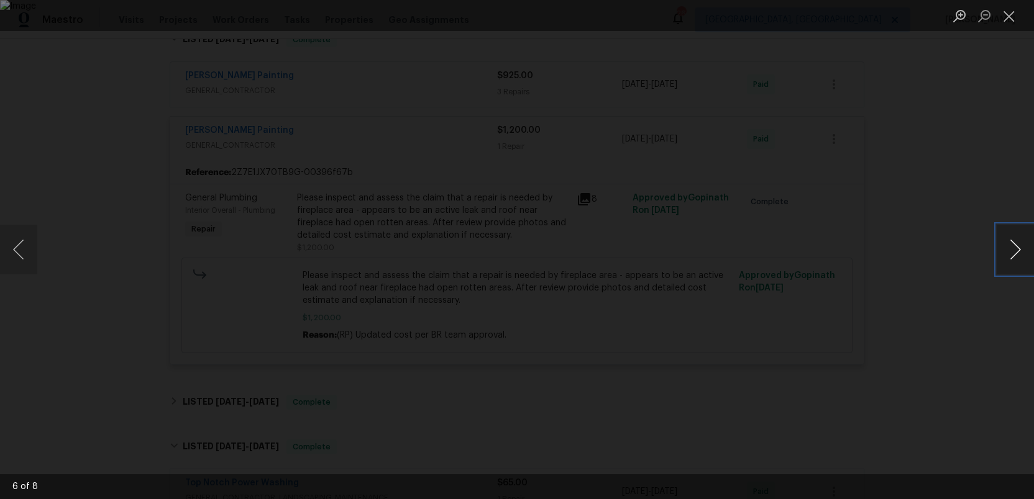
click at [1013, 250] on button "Next image" at bounding box center [1014, 250] width 37 height 50
click at [17, 253] on button "Previous image" at bounding box center [18, 250] width 37 height 50
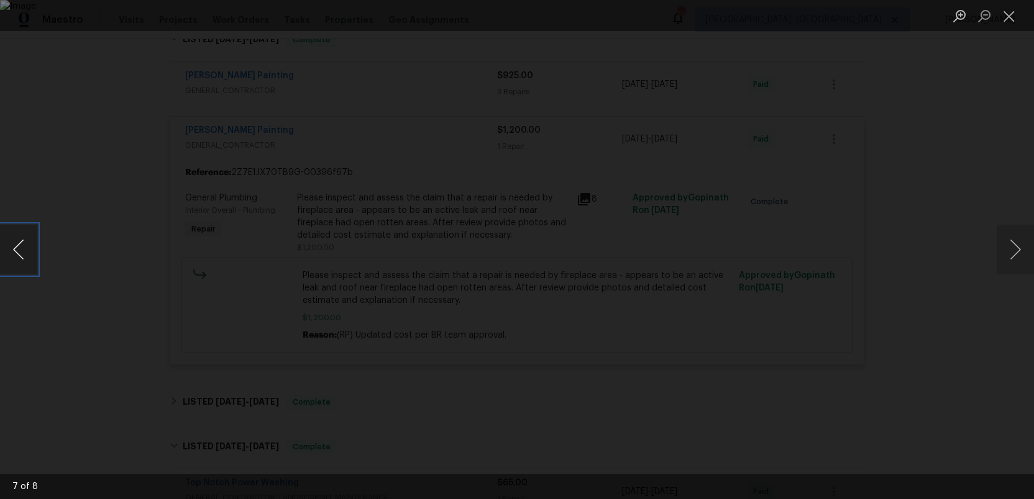
click at [17, 253] on button "Previous image" at bounding box center [18, 250] width 37 height 50
click at [1015, 245] on button "Next image" at bounding box center [1014, 250] width 37 height 50
click at [1010, 19] on button "Close lightbox" at bounding box center [1008, 16] width 25 height 22
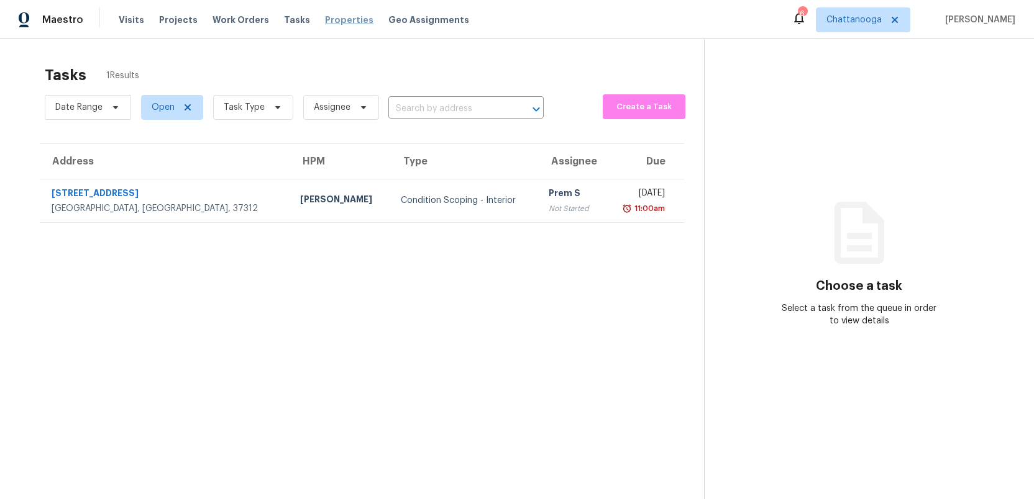
click at [325, 19] on span "Properties" at bounding box center [349, 20] width 48 height 12
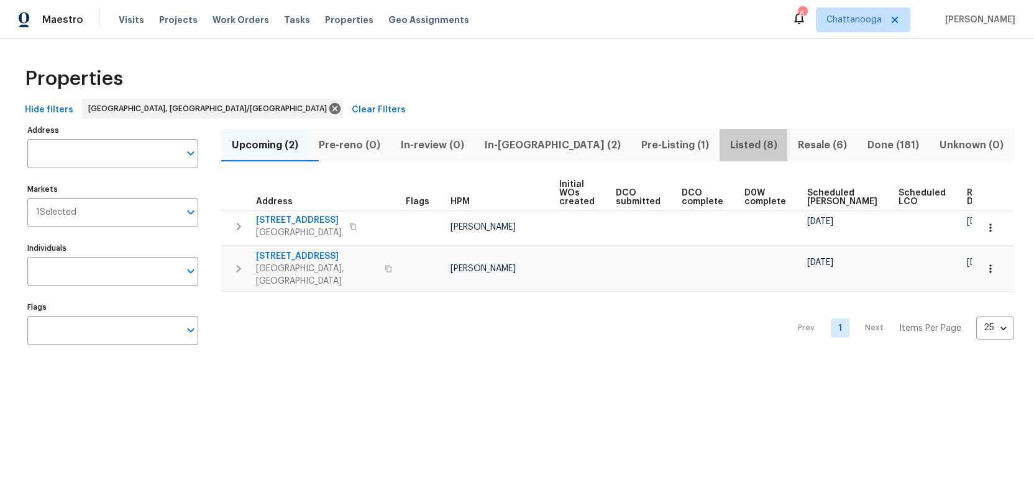
click at [727, 144] on span "Listed (8)" at bounding box center [753, 145] width 53 height 17
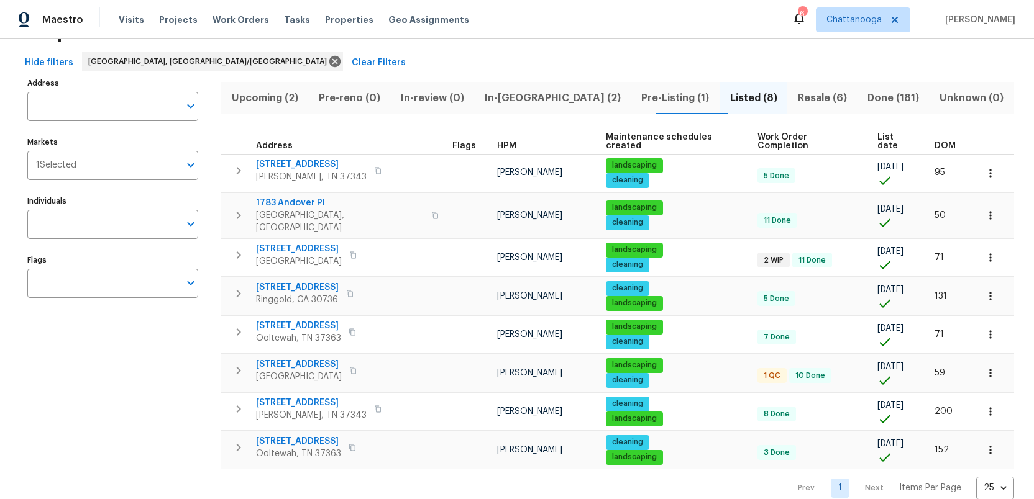
scroll to position [48, 0]
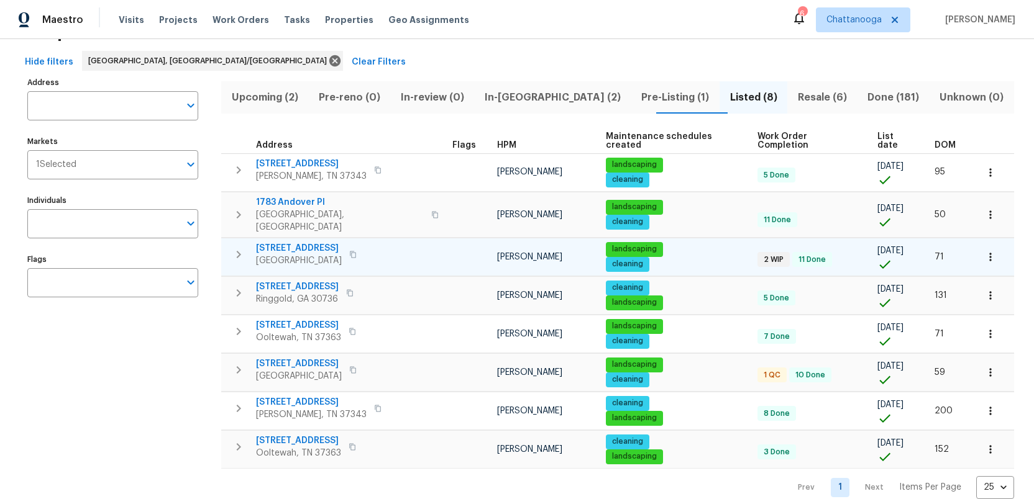
click at [283, 242] on span "[STREET_ADDRESS]" at bounding box center [299, 248] width 86 height 12
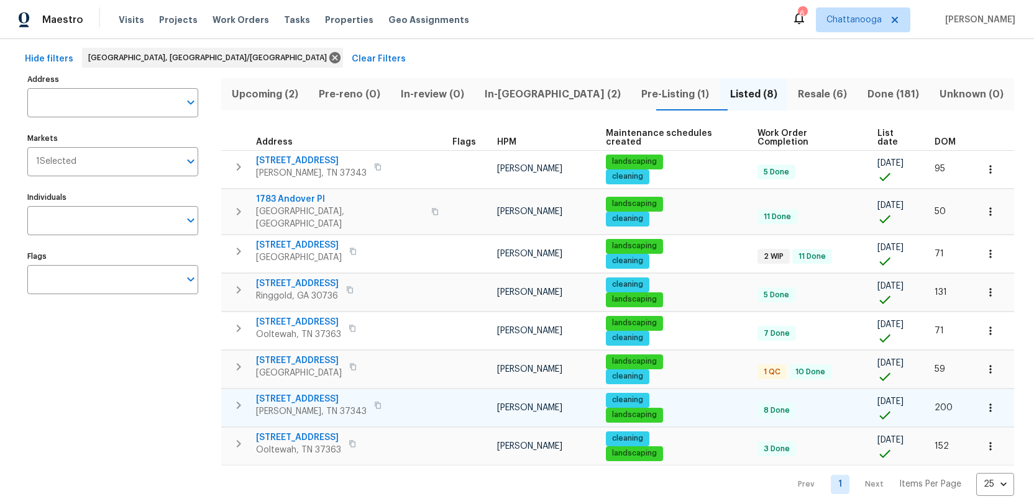
click at [294, 393] on span "[STREET_ADDRESS]" at bounding box center [311, 399] width 111 height 12
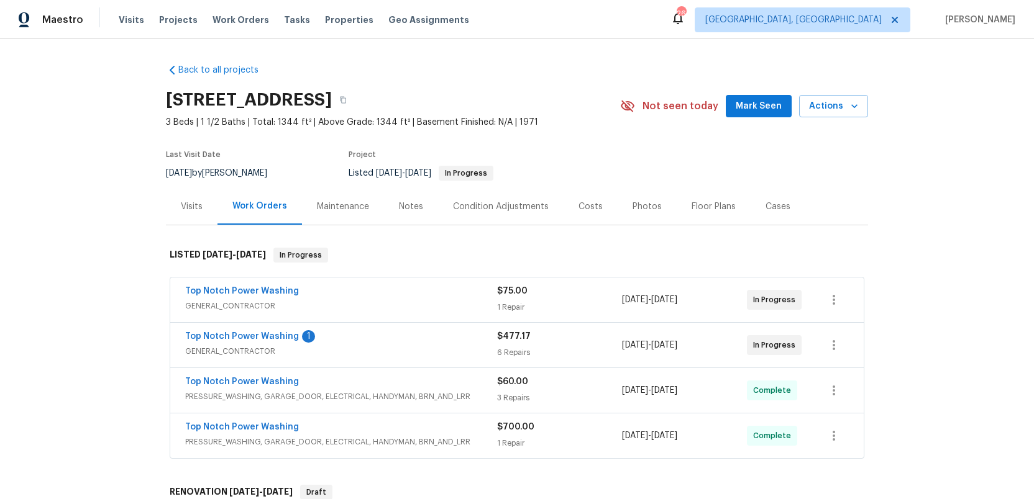
click at [185, 204] on div "Visits" at bounding box center [192, 207] width 22 height 12
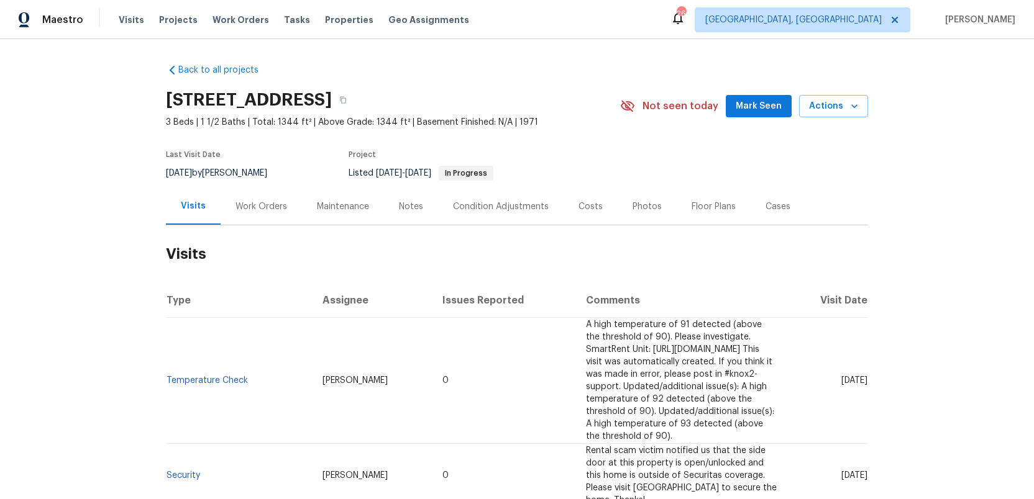
click at [270, 204] on div "Work Orders" at bounding box center [261, 207] width 52 height 12
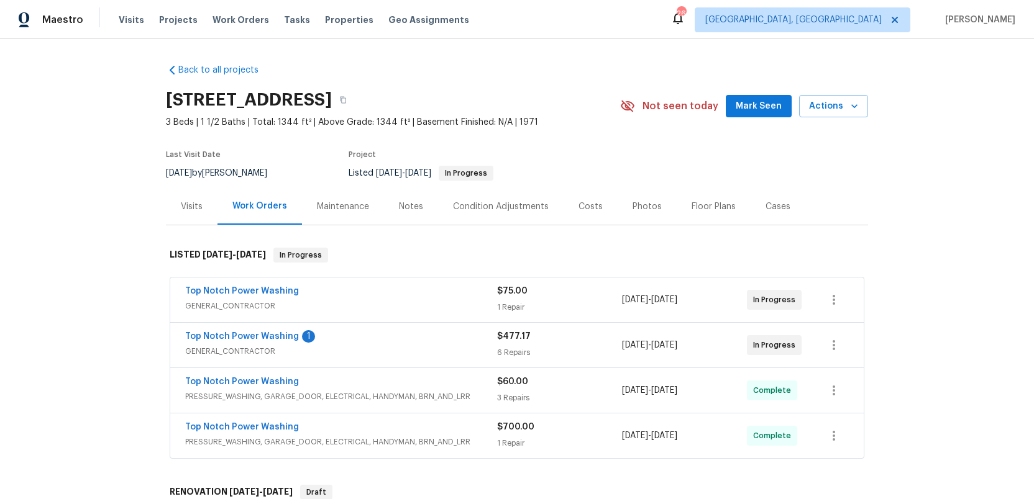
click at [586, 203] on div "Costs" at bounding box center [590, 207] width 24 height 12
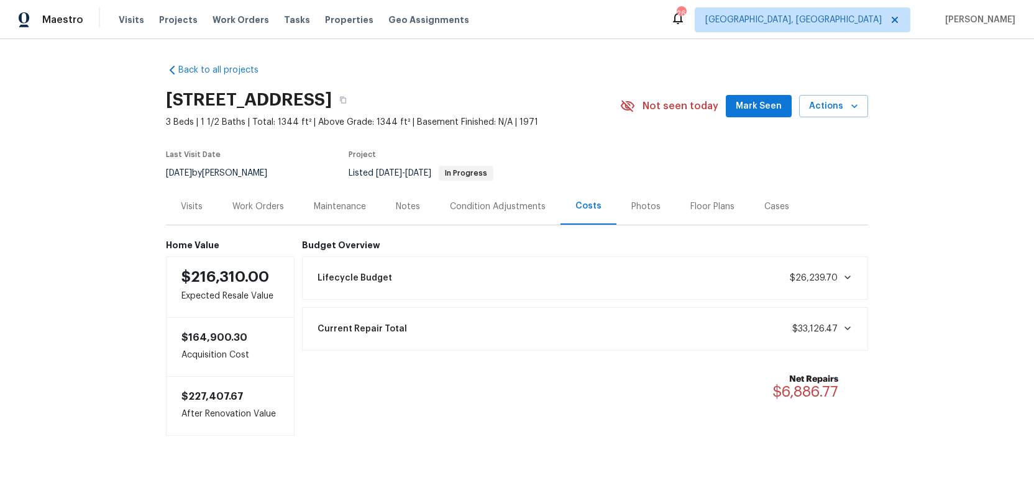
click at [641, 212] on div "Photos" at bounding box center [645, 207] width 29 height 12
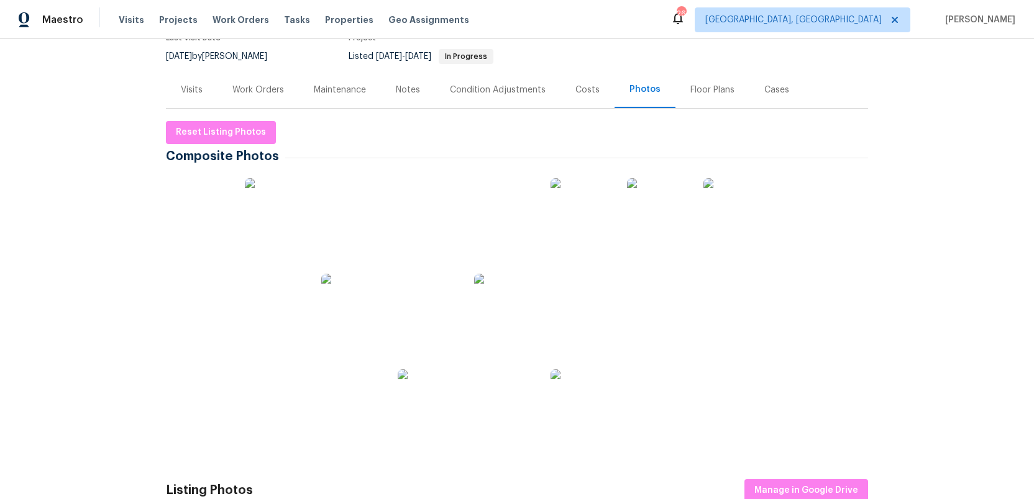
scroll to position [127, 0]
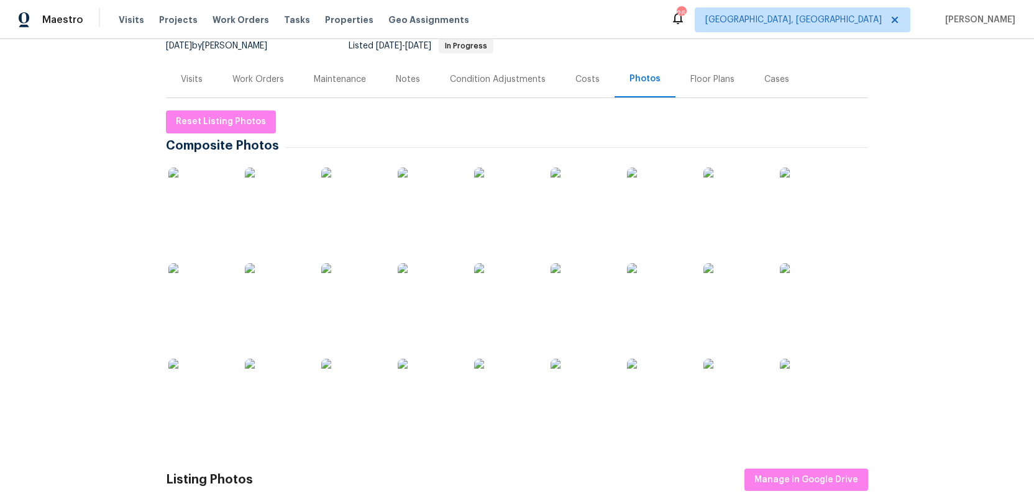
click at [193, 303] on img at bounding box center [199, 294] width 62 height 62
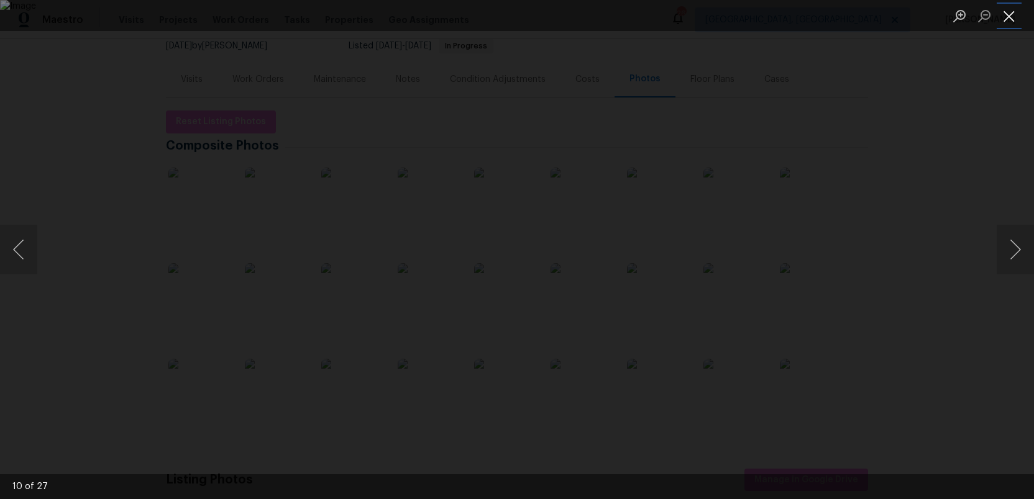
click at [1009, 21] on button "Close lightbox" at bounding box center [1008, 16] width 25 height 22
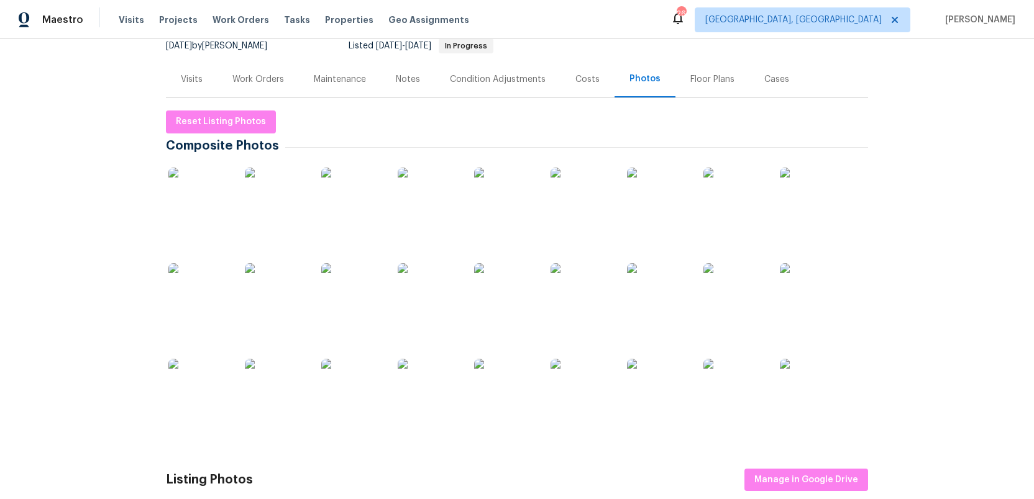
scroll to position [0, 0]
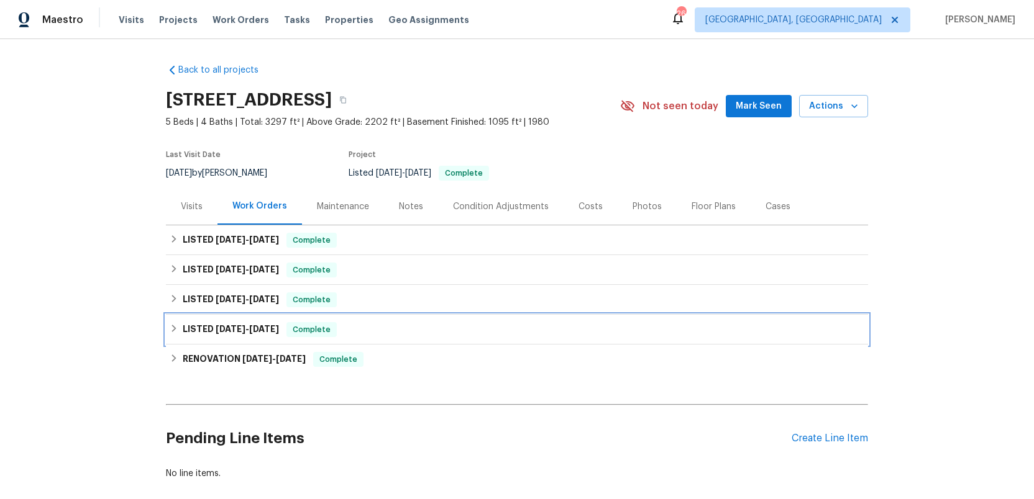
click at [226, 325] on span "[DATE]" at bounding box center [231, 329] width 30 height 9
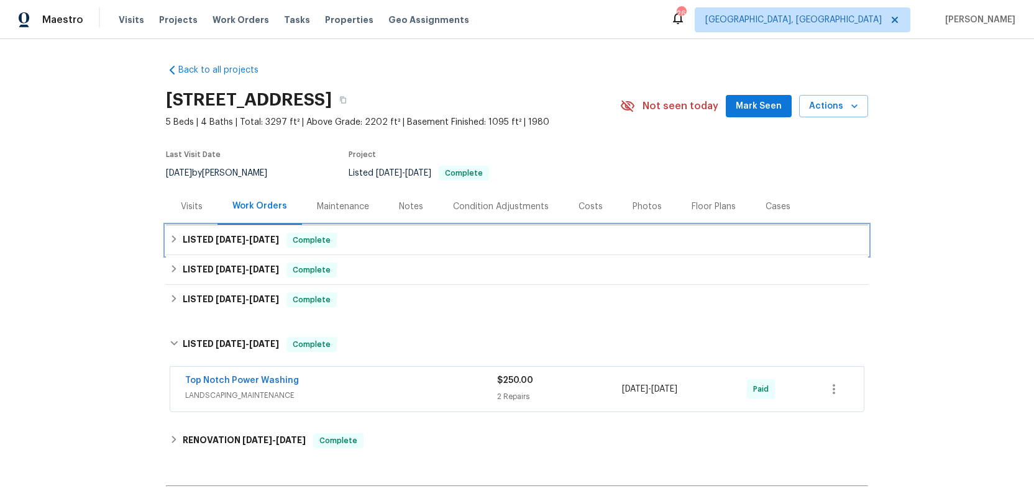
click at [223, 239] on span "6/11/25" at bounding box center [231, 239] width 30 height 9
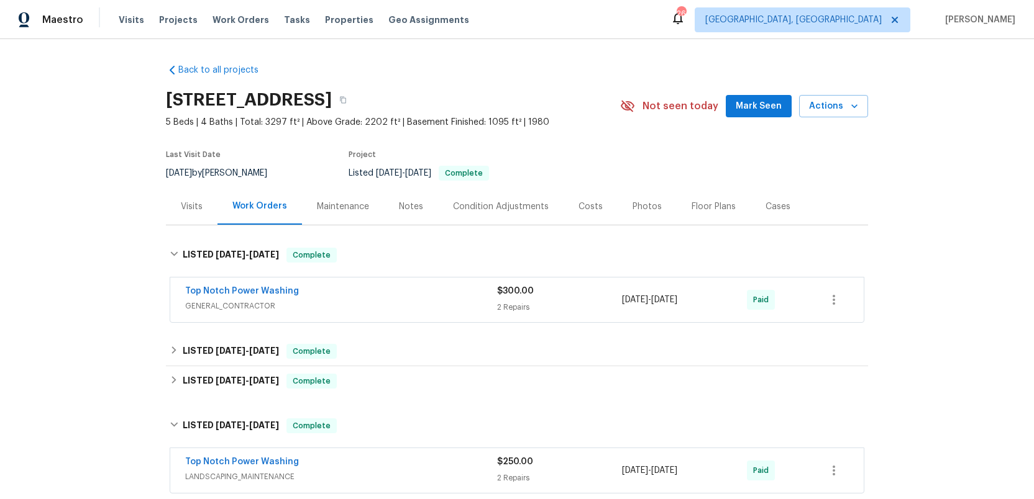
click at [392, 312] on span "GENERAL_CONTRACTOR" at bounding box center [341, 306] width 312 height 12
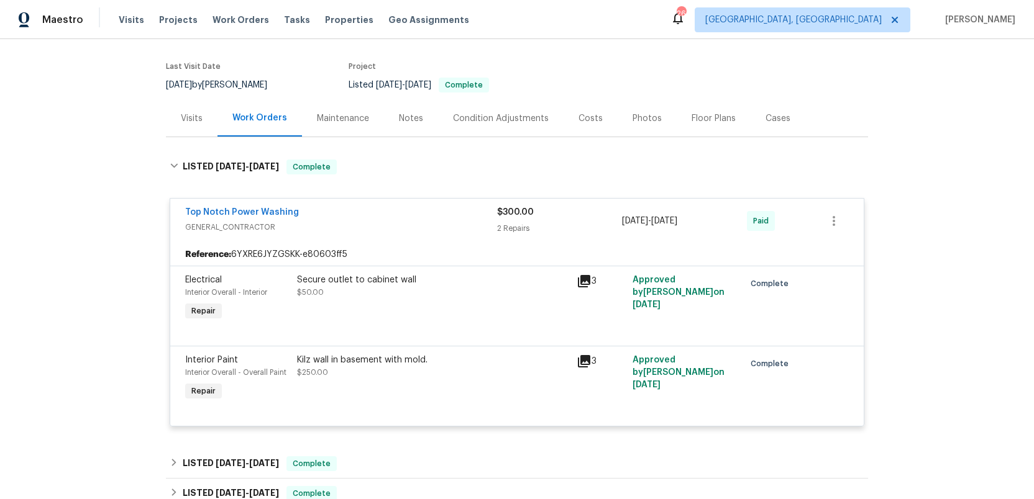
scroll to position [91, 0]
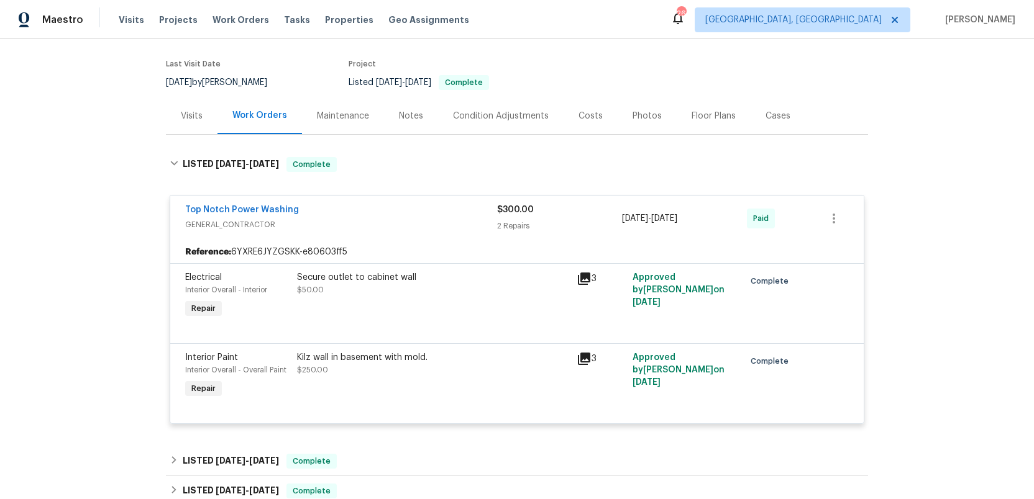
click at [585, 358] on icon at bounding box center [584, 359] width 12 height 12
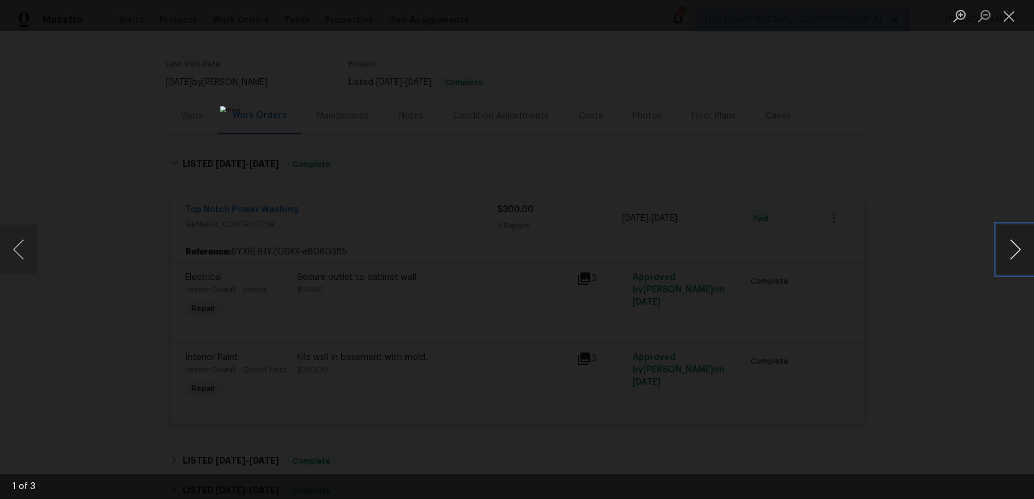
click at [1017, 246] on button "Next image" at bounding box center [1014, 250] width 37 height 50
click at [1013, 16] on button "Close lightbox" at bounding box center [1008, 16] width 25 height 22
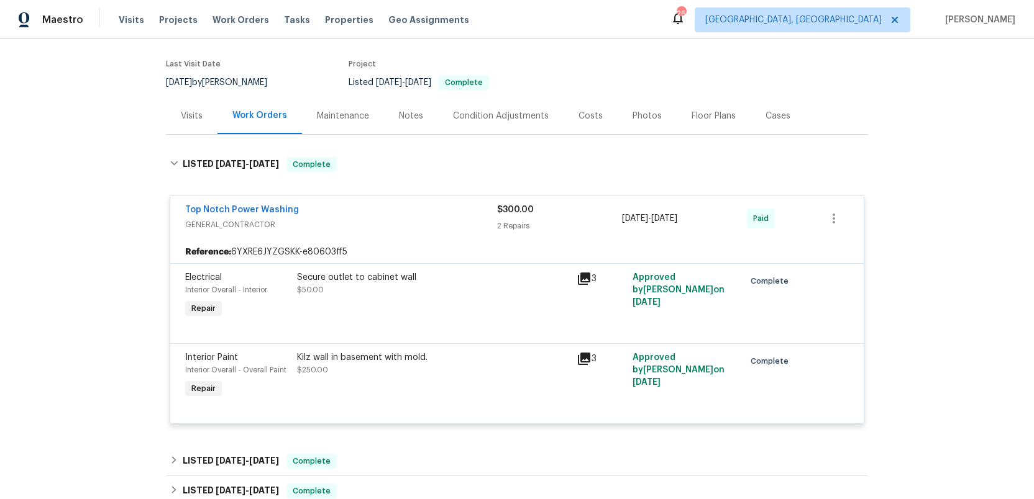
click at [265, 204] on span "Top Notch Power Washing" at bounding box center [242, 210] width 114 height 12
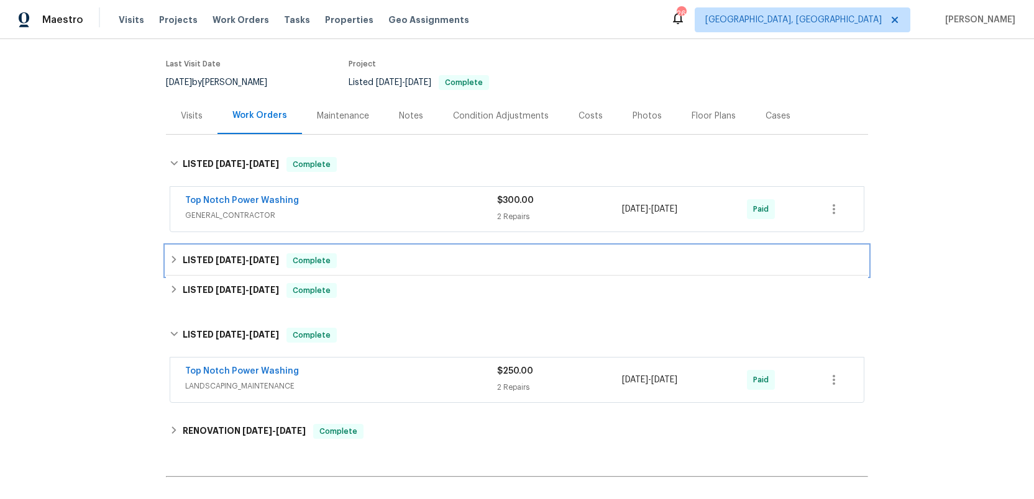
click at [245, 262] on span "3/26/25" at bounding box center [231, 260] width 30 height 9
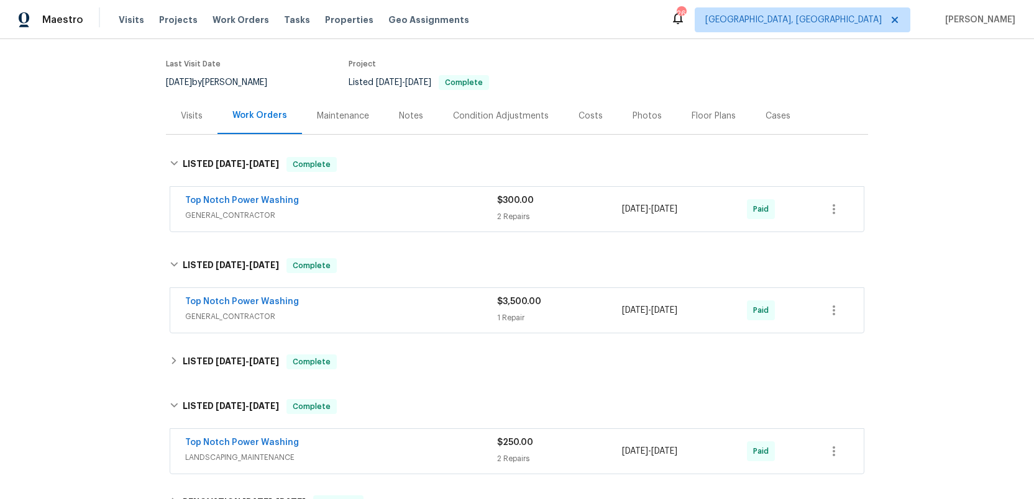
click at [385, 308] on div "Top Notch Power Washing" at bounding box center [341, 303] width 312 height 15
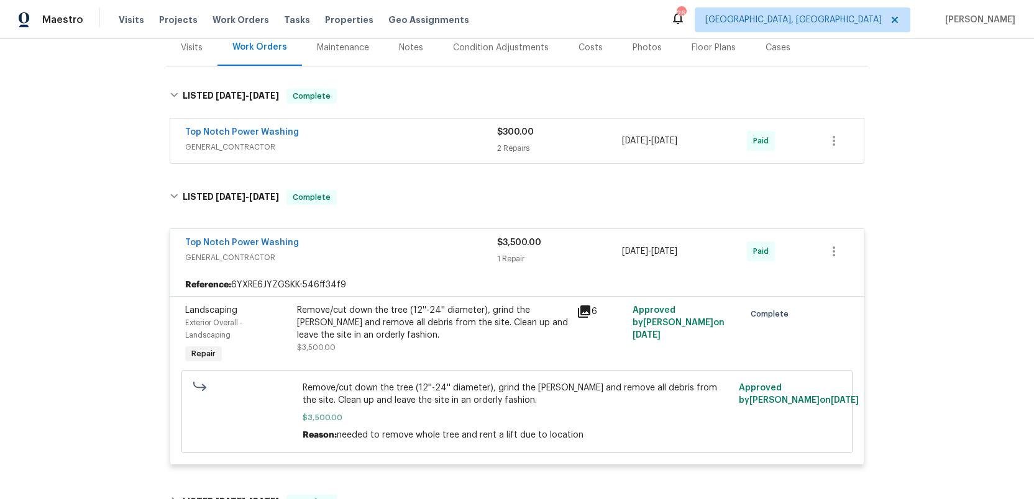
scroll to position [156, 0]
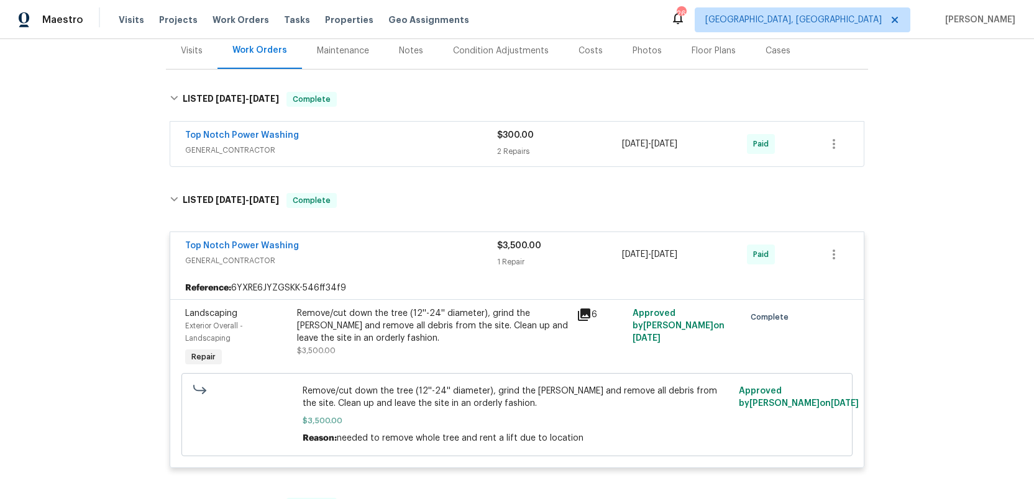
click at [353, 248] on div "Top Notch Power Washing" at bounding box center [341, 247] width 312 height 15
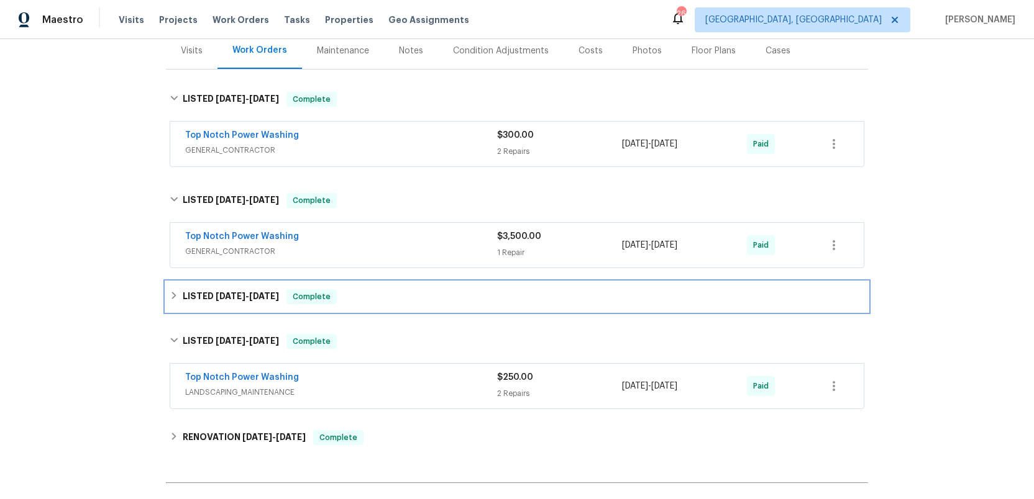
click at [234, 291] on h6 "LISTED 3/14/25 - 3/19/25" at bounding box center [231, 297] width 96 height 15
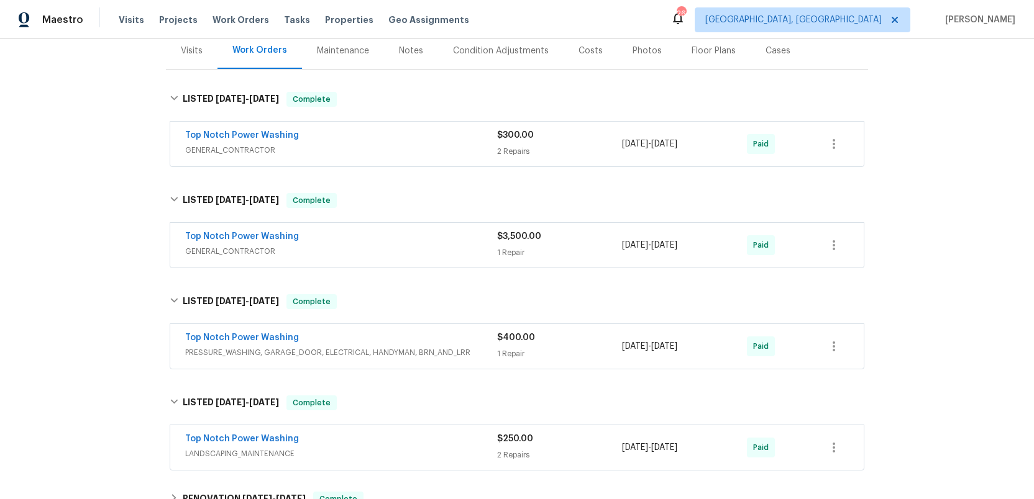
click at [391, 332] on div "Top Notch Power Washing" at bounding box center [341, 339] width 312 height 15
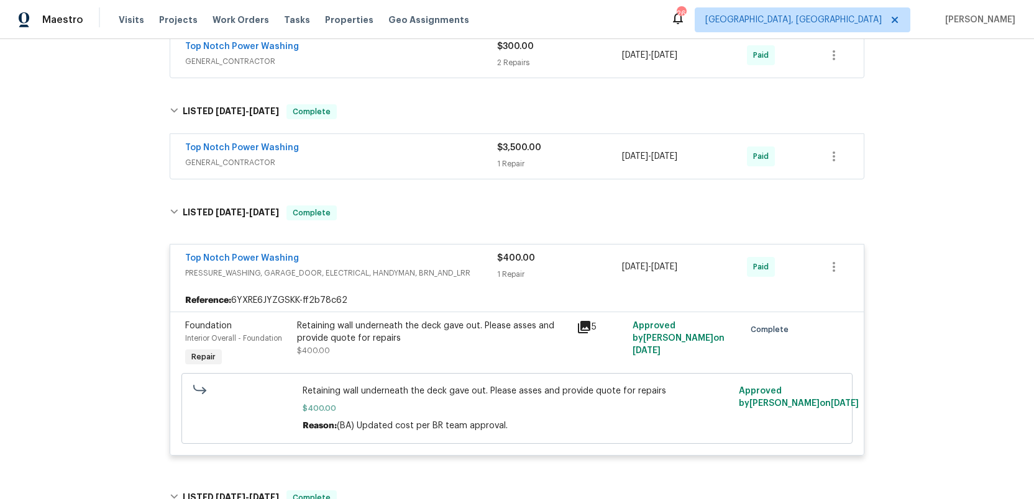
scroll to position [248, 0]
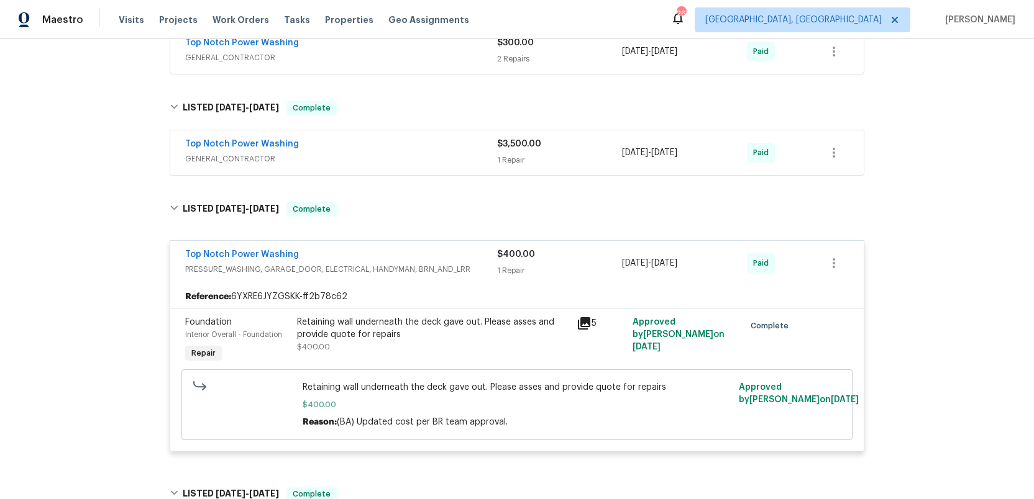
click at [584, 321] on icon at bounding box center [584, 323] width 12 height 12
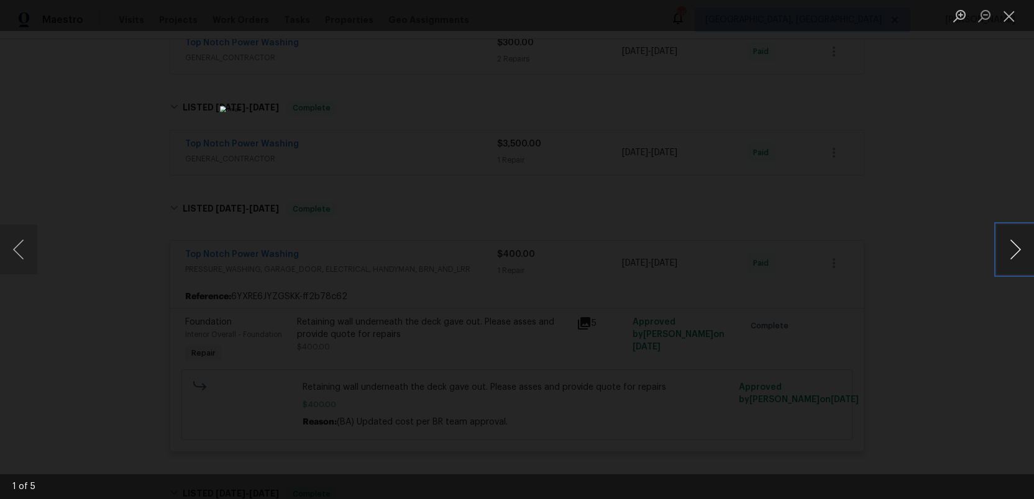
click at [1016, 248] on button "Next image" at bounding box center [1014, 250] width 37 height 50
click at [20, 254] on button "Previous image" at bounding box center [18, 250] width 37 height 50
click at [1012, 17] on button "Close lightbox" at bounding box center [1008, 16] width 25 height 22
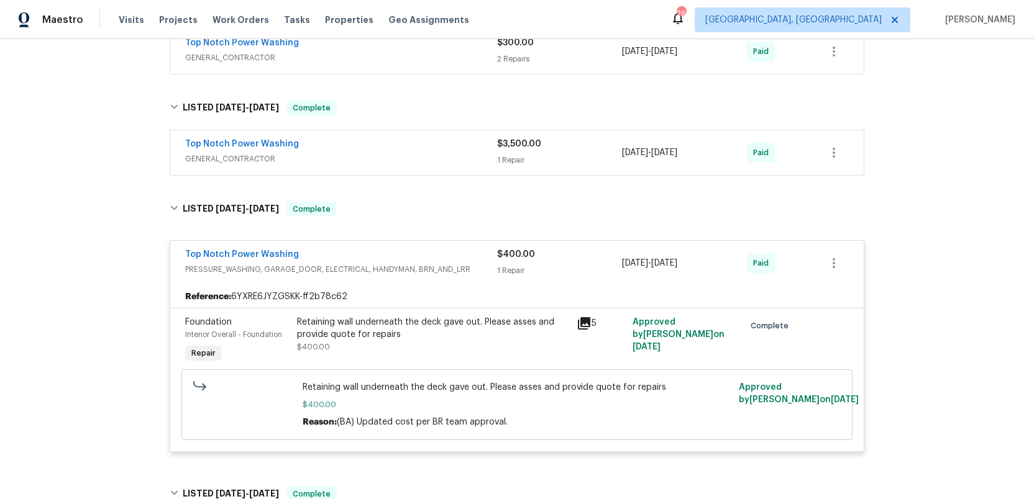
click at [446, 273] on span "PRESSURE_WASHING, GARAGE_DOOR, ELECTRICAL, HANDYMAN, BRN_AND_LRR" at bounding box center [341, 269] width 312 height 12
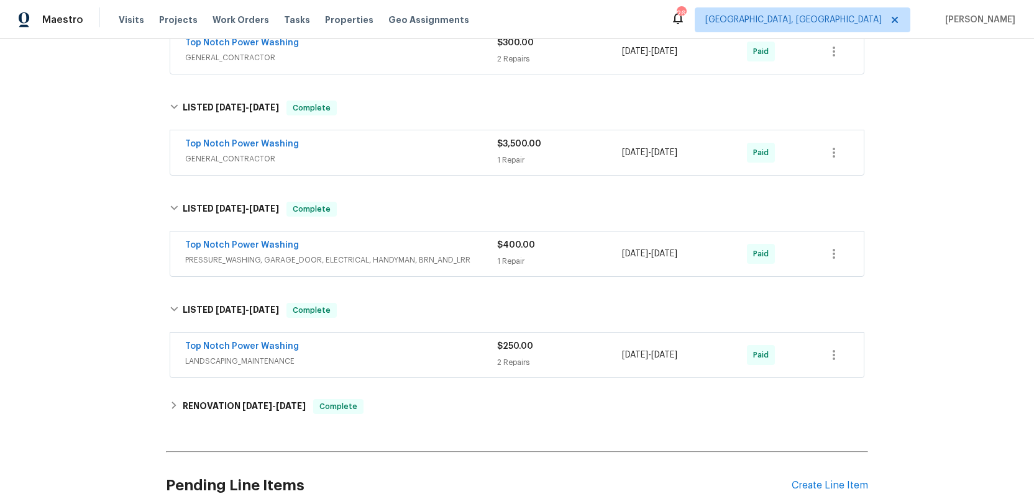
click at [427, 353] on div "Top Notch Power Washing" at bounding box center [341, 347] width 312 height 15
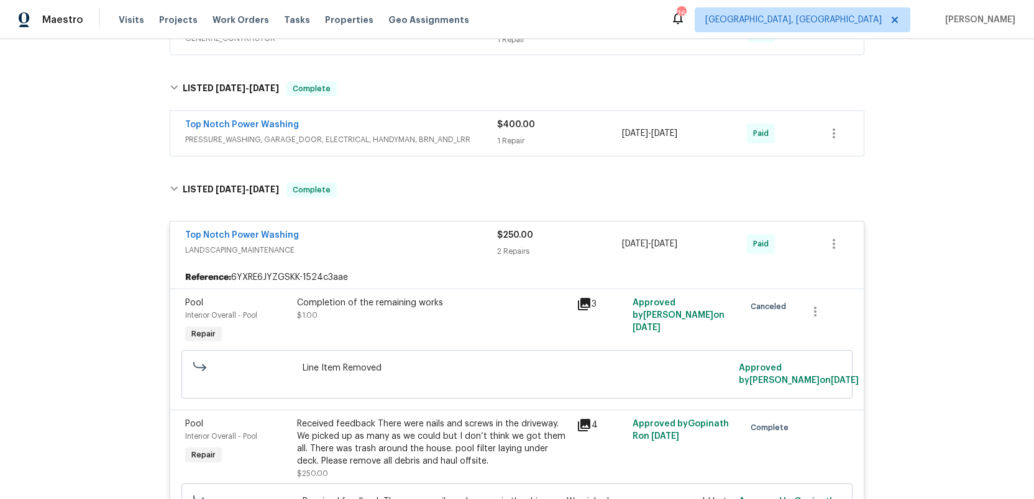
scroll to position [311, 0]
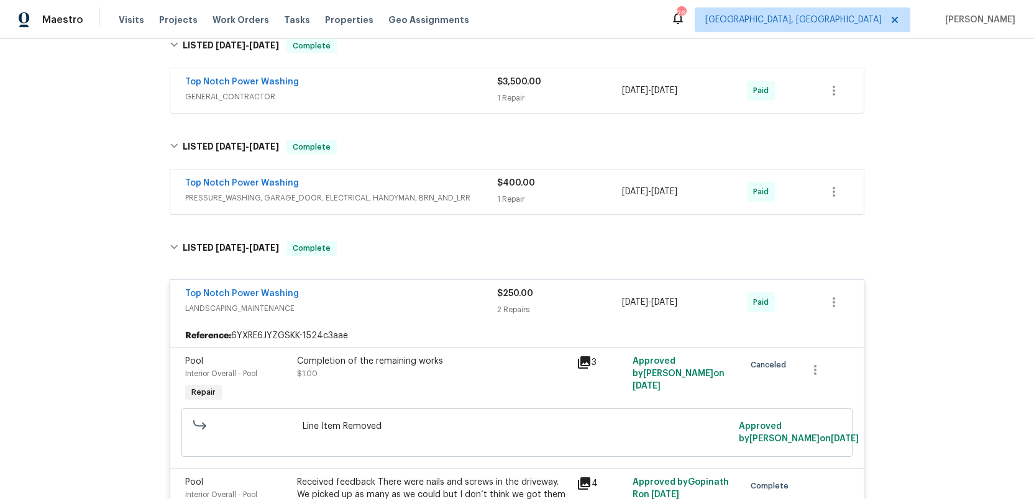
click at [419, 312] on span "LANDSCAPING_MAINTENANCE" at bounding box center [341, 309] width 312 height 12
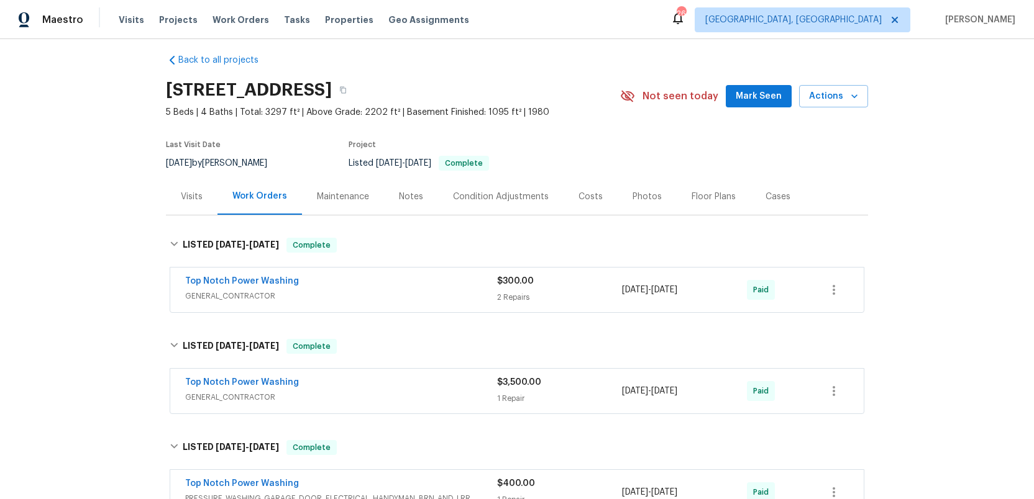
scroll to position [7, 0]
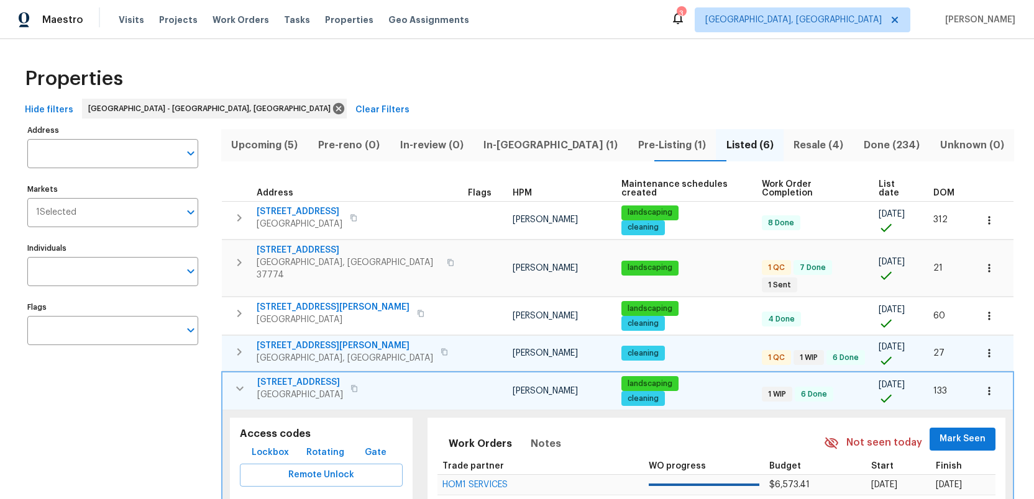
scroll to position [136, 0]
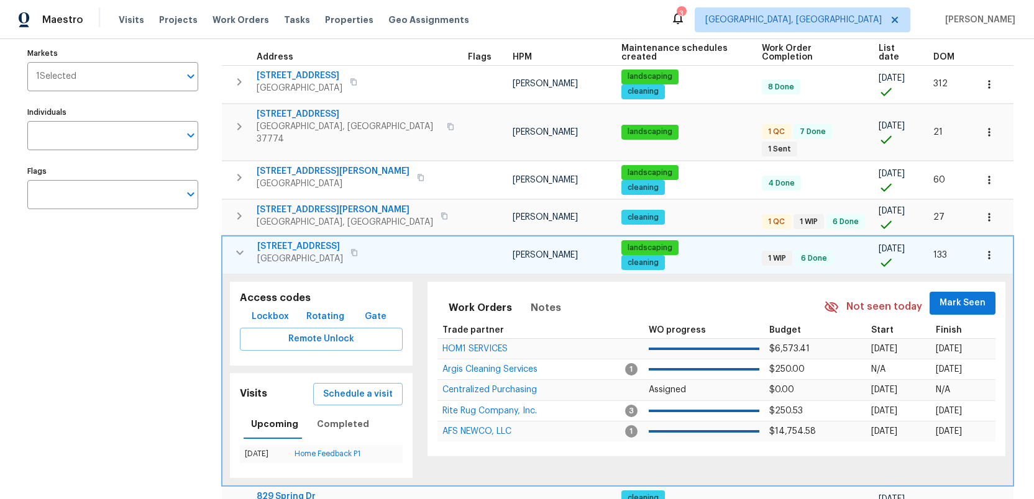
click at [234, 245] on icon "button" at bounding box center [239, 252] width 15 height 15
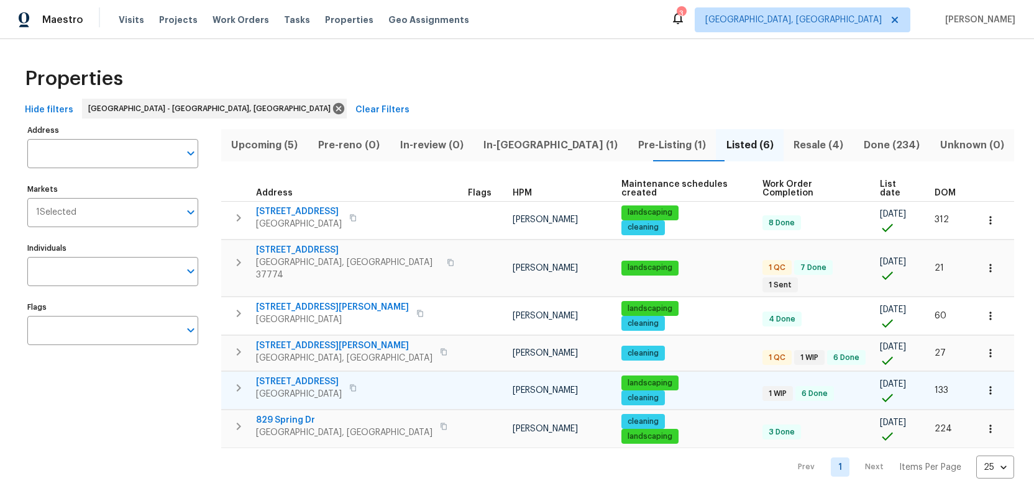
scroll to position [0, 0]
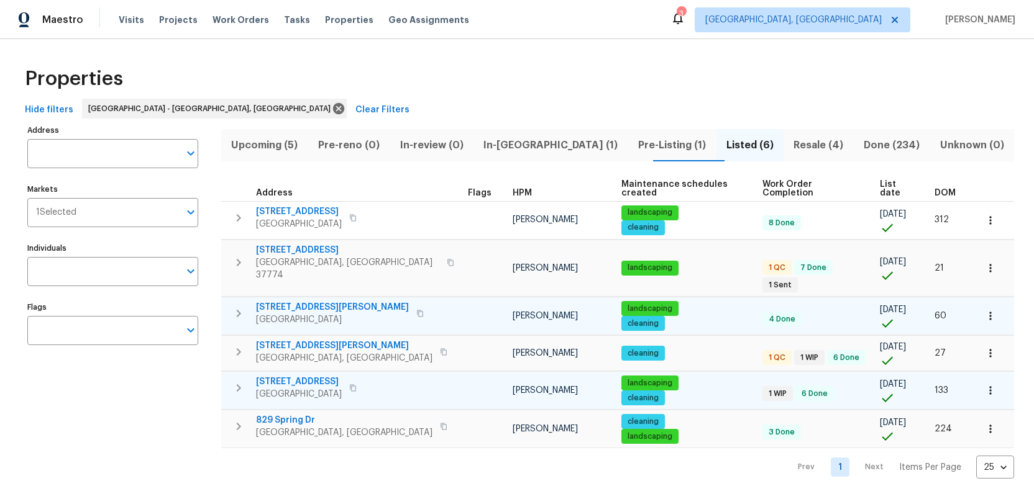
click at [303, 301] on span "3715 Boyd Walters Ln" at bounding box center [332, 307] width 153 height 12
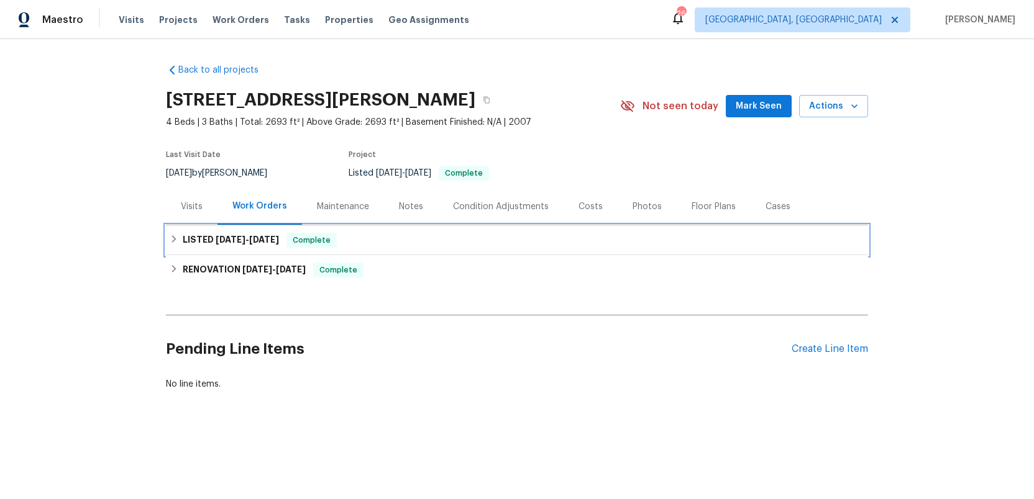
click at [214, 233] on h6 "LISTED [DATE] - [DATE]" at bounding box center [231, 240] width 96 height 15
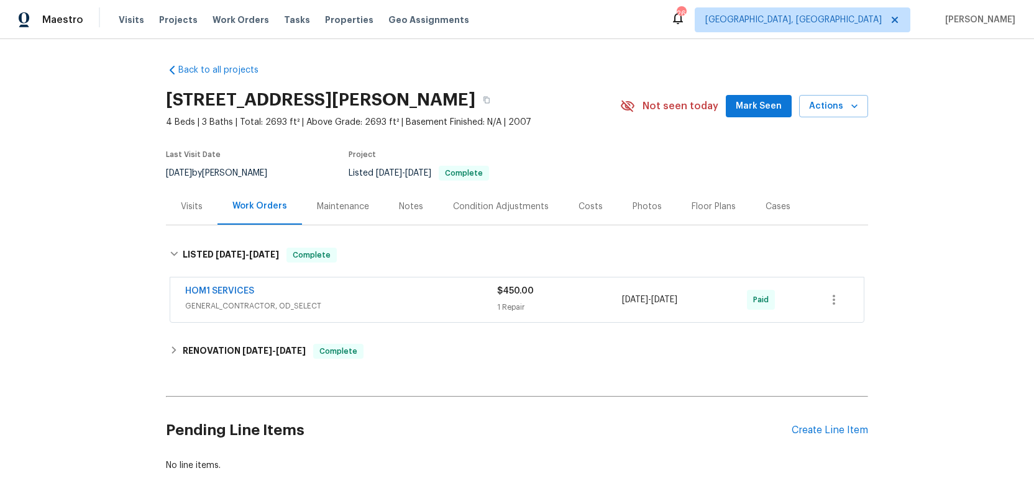
click at [398, 294] on div "HOM1 SERVICES" at bounding box center [341, 292] width 312 height 15
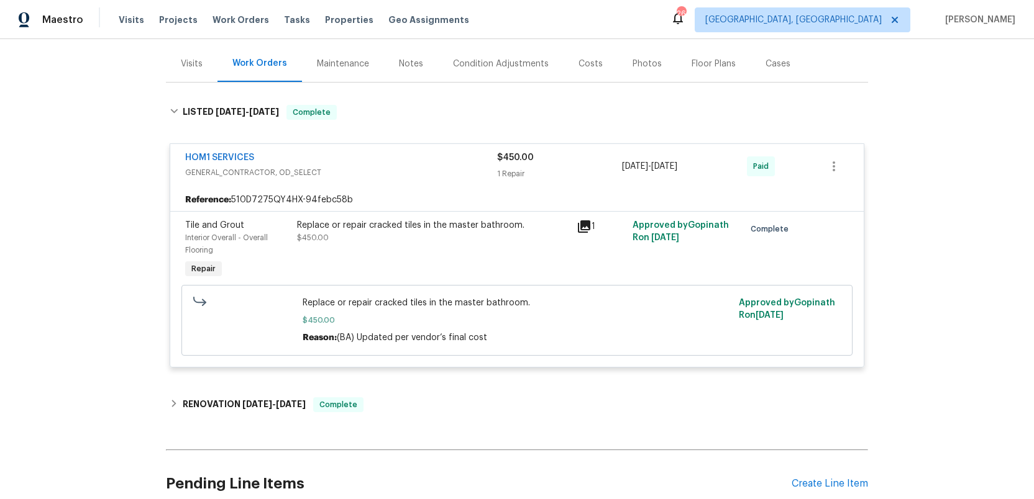
scroll to position [150, 0]
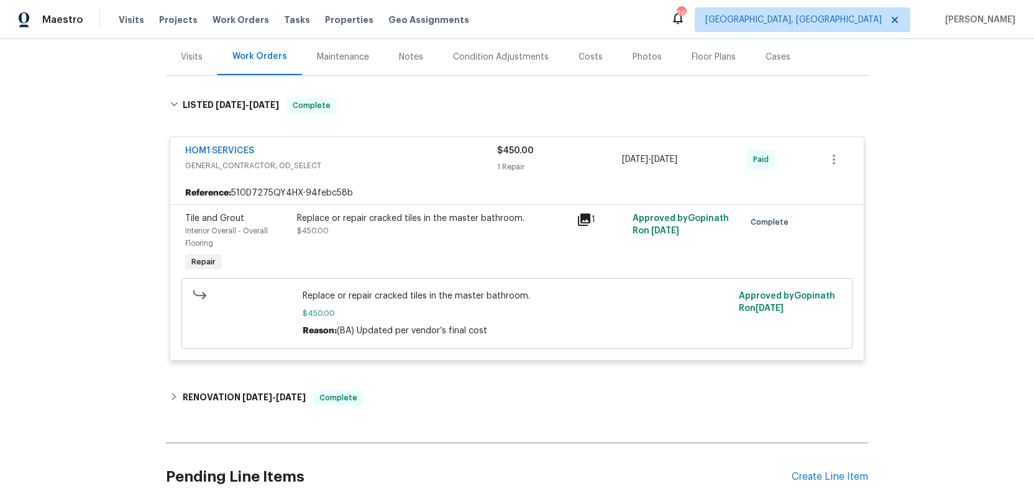
click at [583, 216] on icon at bounding box center [584, 220] width 12 height 12
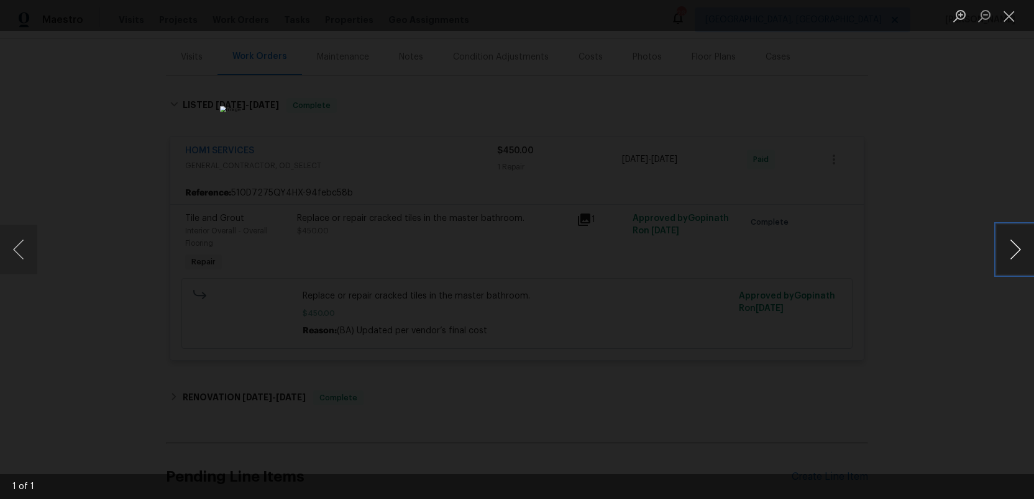
click at [1012, 253] on button "Next image" at bounding box center [1014, 250] width 37 height 50
click at [1012, 252] on button "Next image" at bounding box center [1014, 250] width 37 height 50
click at [1010, 19] on button "Close lightbox" at bounding box center [1008, 16] width 25 height 22
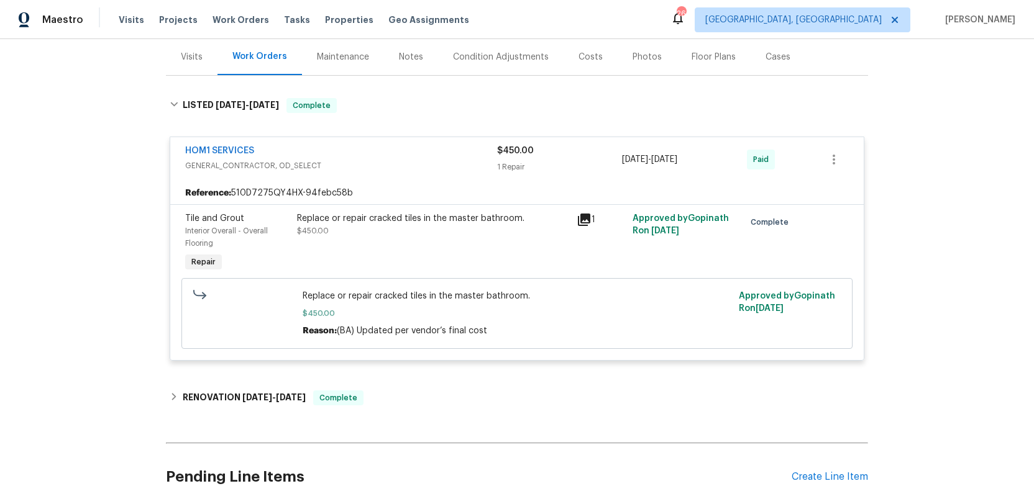
scroll to position [0, 0]
